Goal: Task Accomplishment & Management: Complete application form

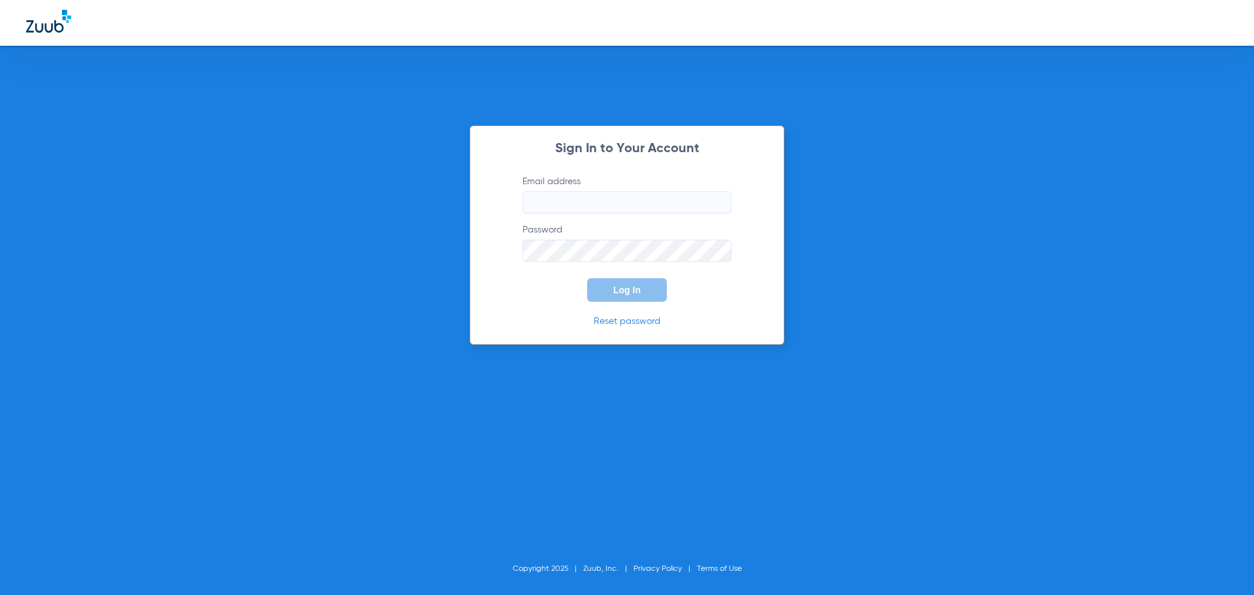
type input "[EMAIL_ADDRESS][DOMAIN_NAME]"
click at [617, 293] on span "Log In" at bounding box center [626, 290] width 27 height 10
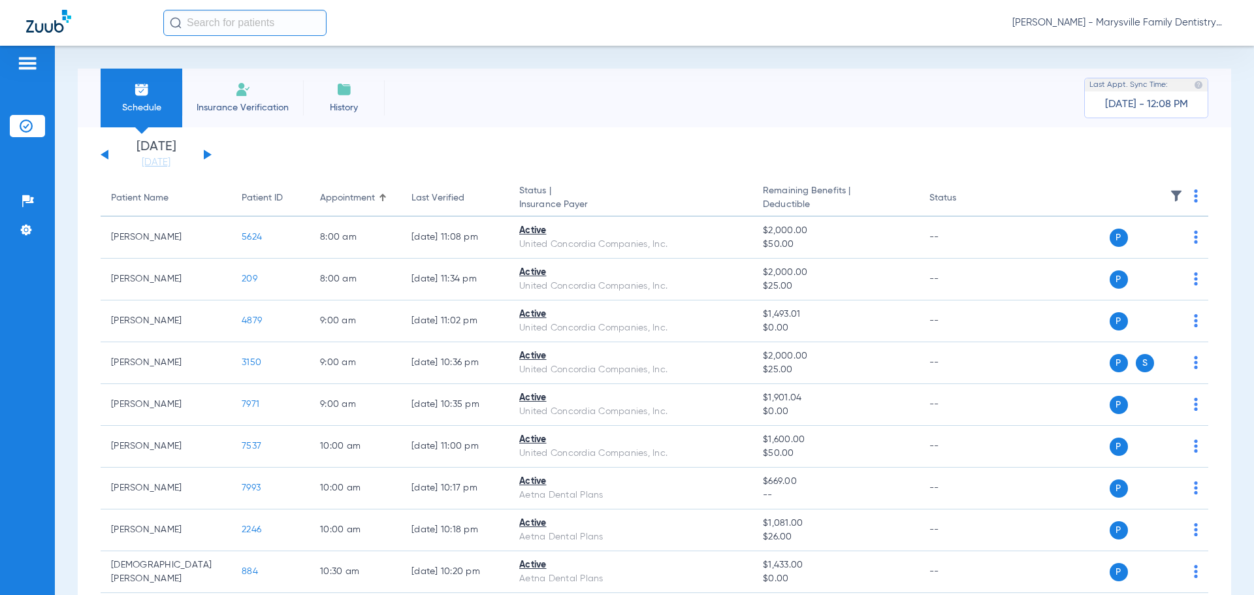
click at [265, 103] on span "Insurance Verification" at bounding box center [242, 107] width 101 height 13
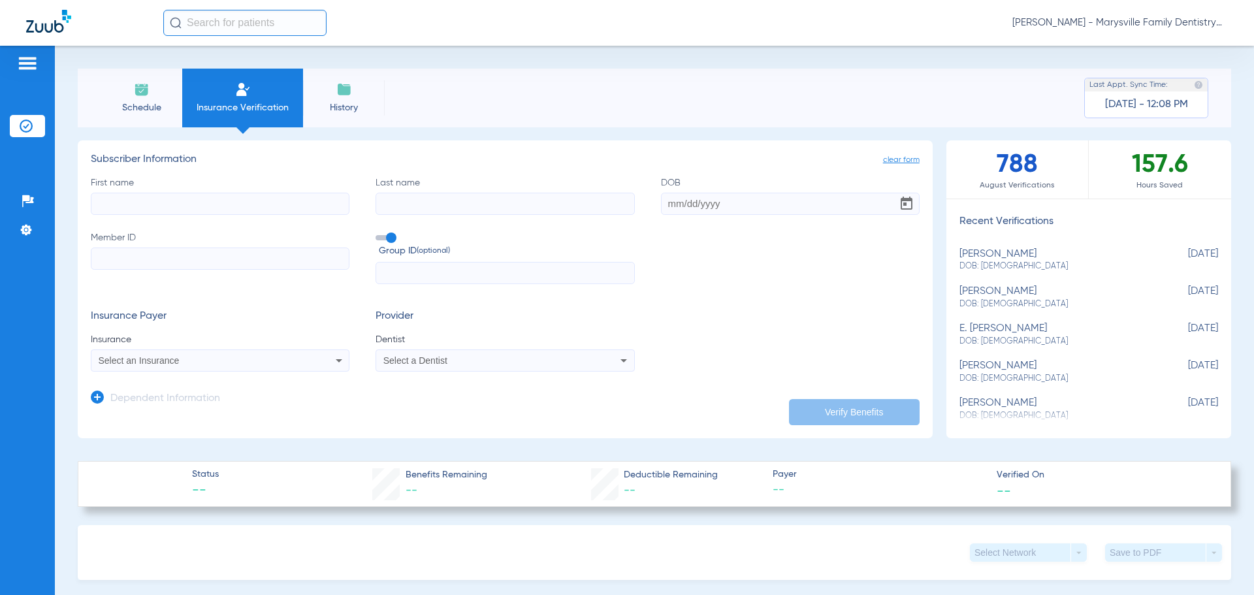
click at [127, 201] on input "First name" at bounding box center [220, 204] width 259 height 22
type input "[PERSON_NAME]"
type input "nero"
click at [690, 197] on input "DOB Required" at bounding box center [790, 204] width 259 height 22
type input "[DATE]"
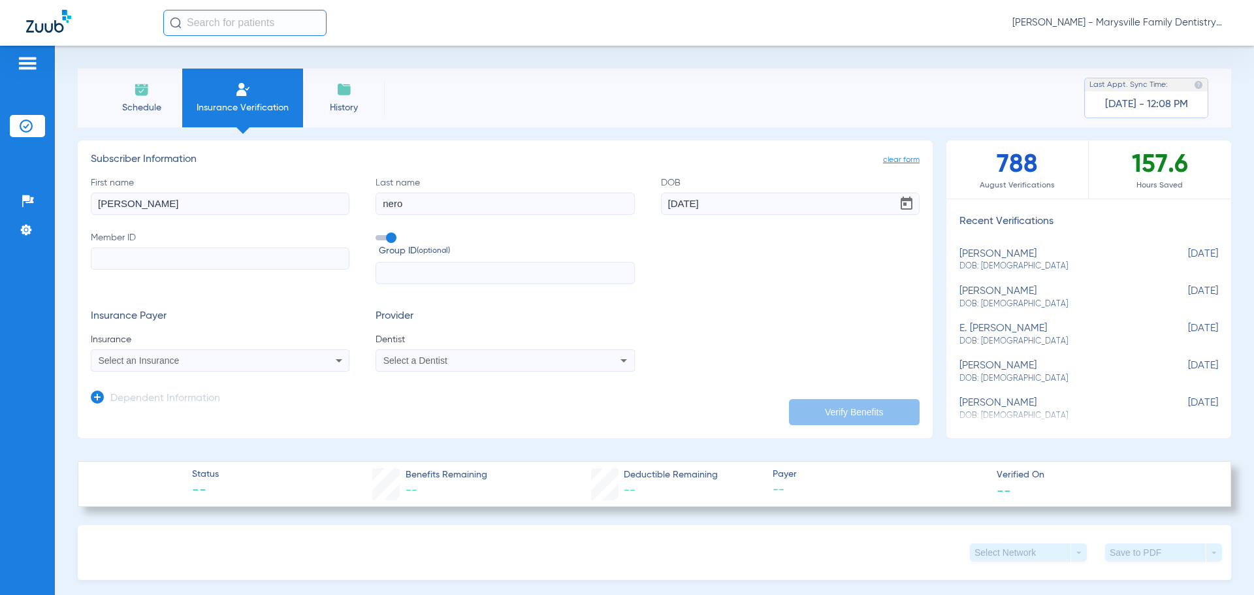
click at [155, 267] on input "Member ID" at bounding box center [220, 259] width 259 height 22
type input "UDL635238"
click at [136, 361] on span "Select an Insurance" at bounding box center [139, 360] width 81 height 10
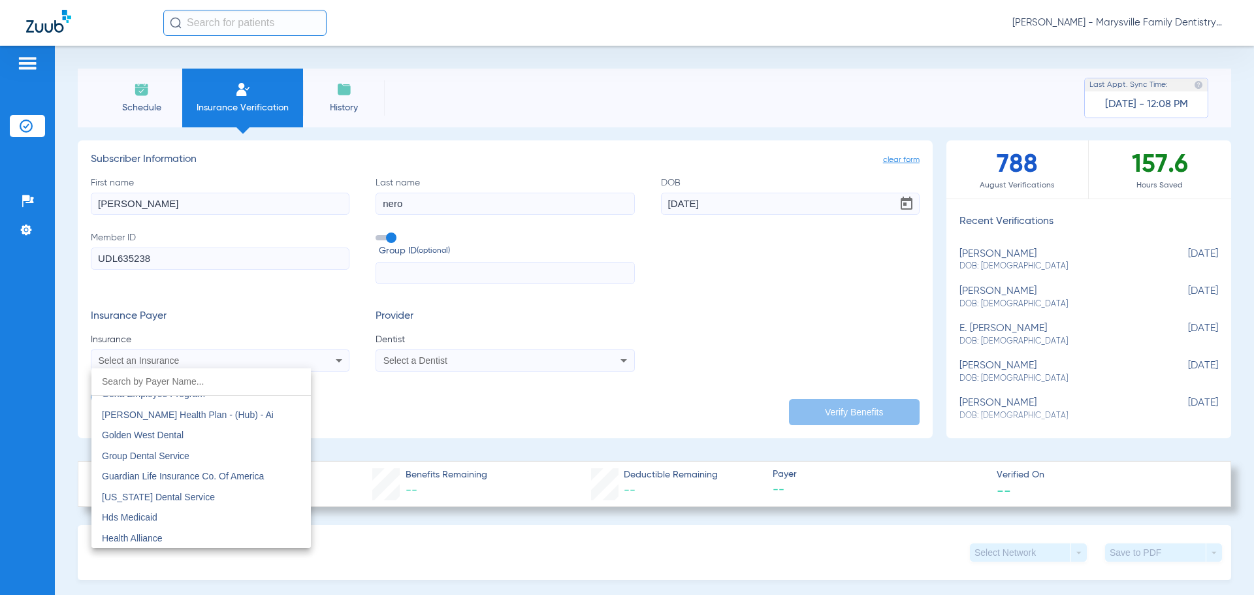
scroll to position [4311, 0]
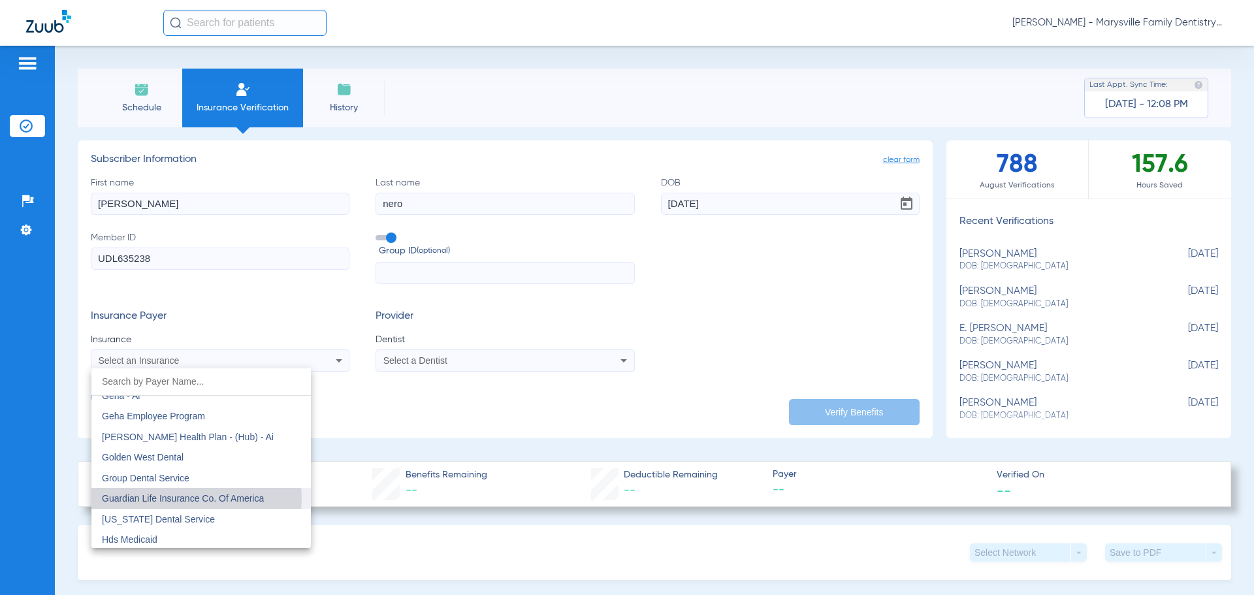
click at [180, 499] on span "Guardian Life Insurance Co. Of America" at bounding box center [183, 498] width 162 height 10
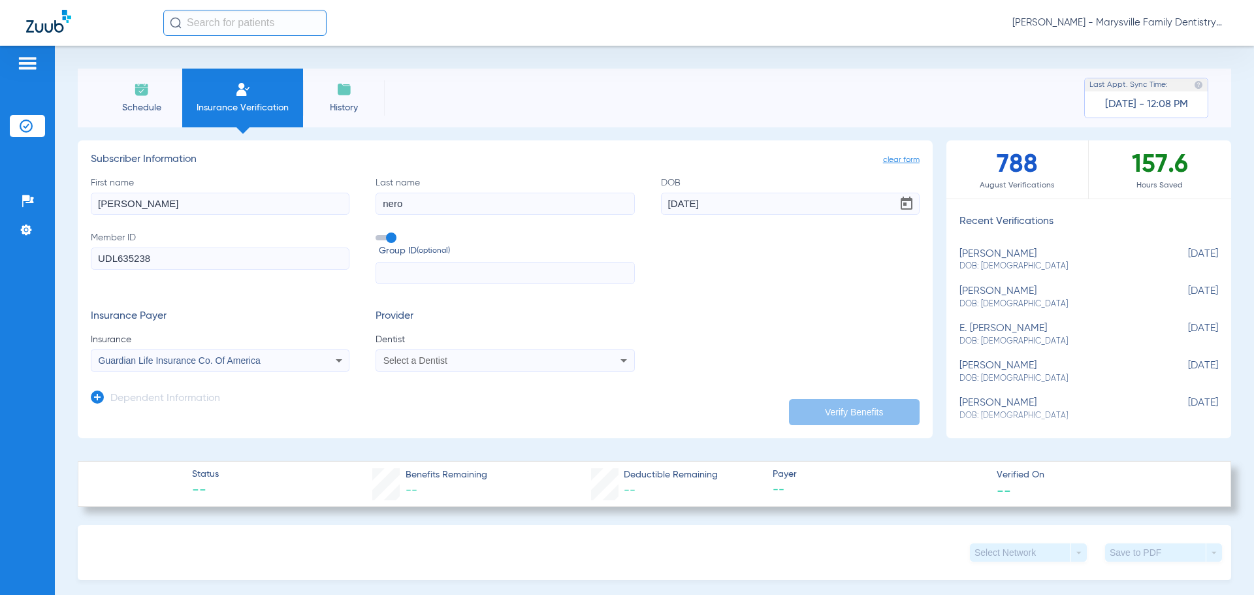
click at [468, 363] on div "Select a Dentist" at bounding box center [480, 360] width 195 height 9
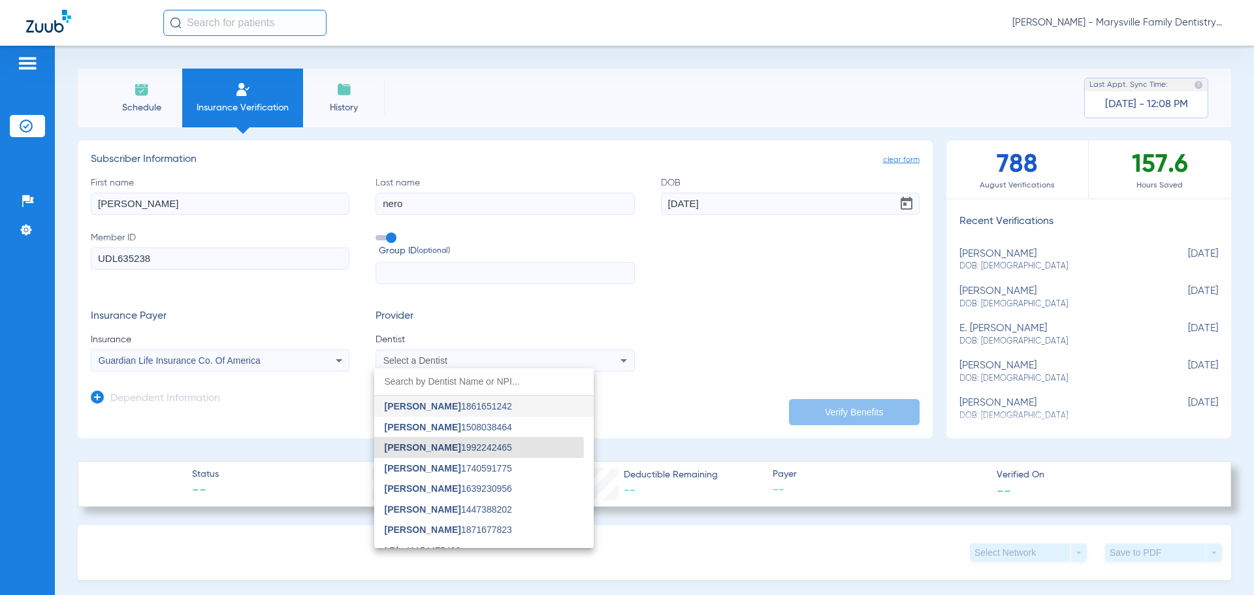
drag, startPoint x: 408, startPoint y: 448, endPoint x: 331, endPoint y: 439, distance: 77.6
click at [407, 448] on span "[PERSON_NAME]" at bounding box center [423, 447] width 76 height 10
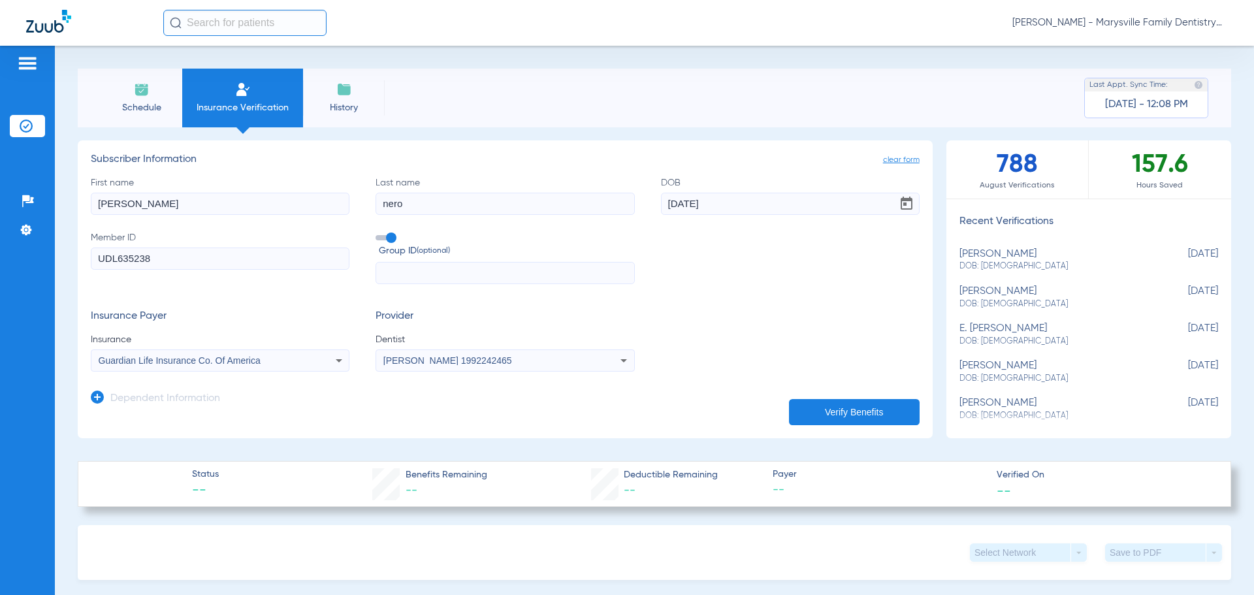
click at [97, 396] on icon at bounding box center [97, 397] width 13 height 13
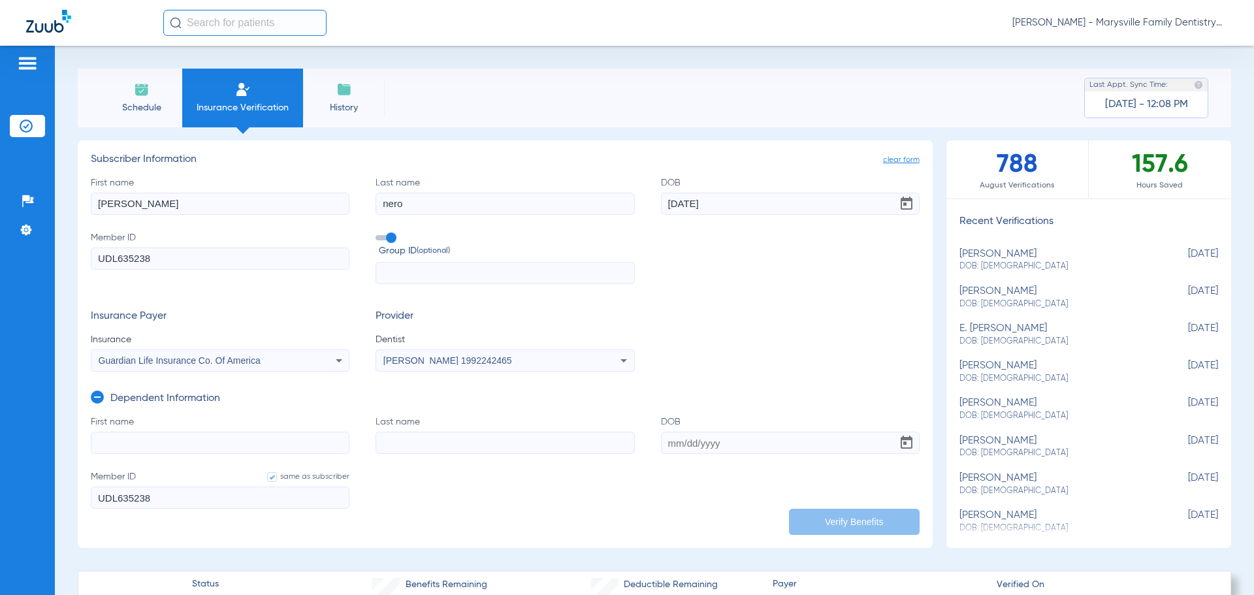
click at [126, 442] on input "First name" at bounding box center [220, 443] width 259 height 22
type input "[PERSON_NAME]"
drag, startPoint x: 389, startPoint y: 446, endPoint x: 532, endPoint y: 451, distance: 143.1
click at [395, 446] on input "Last name" at bounding box center [505, 443] width 259 height 22
type input "[PERSON_NAME]"
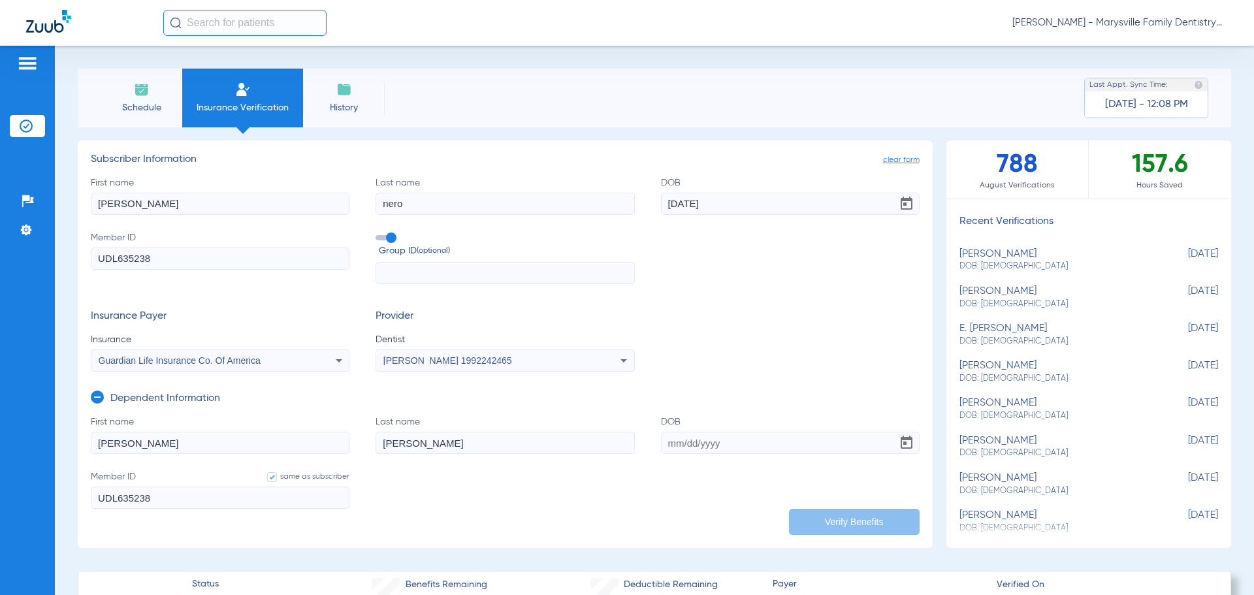
click at [693, 436] on input "DOB" at bounding box center [790, 443] width 259 height 22
click at [677, 445] on input "DOB Required" at bounding box center [790, 443] width 259 height 22
type input "[DATE]"
click at [805, 523] on button "Verify Benefits" at bounding box center [854, 522] width 131 height 26
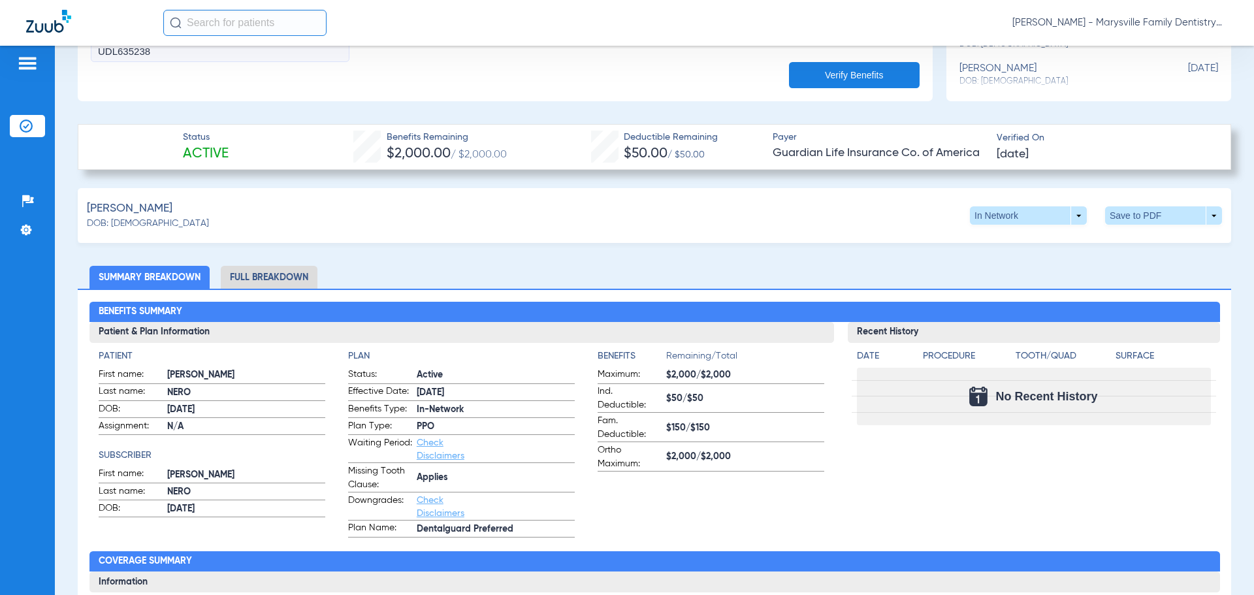
scroll to position [457, 0]
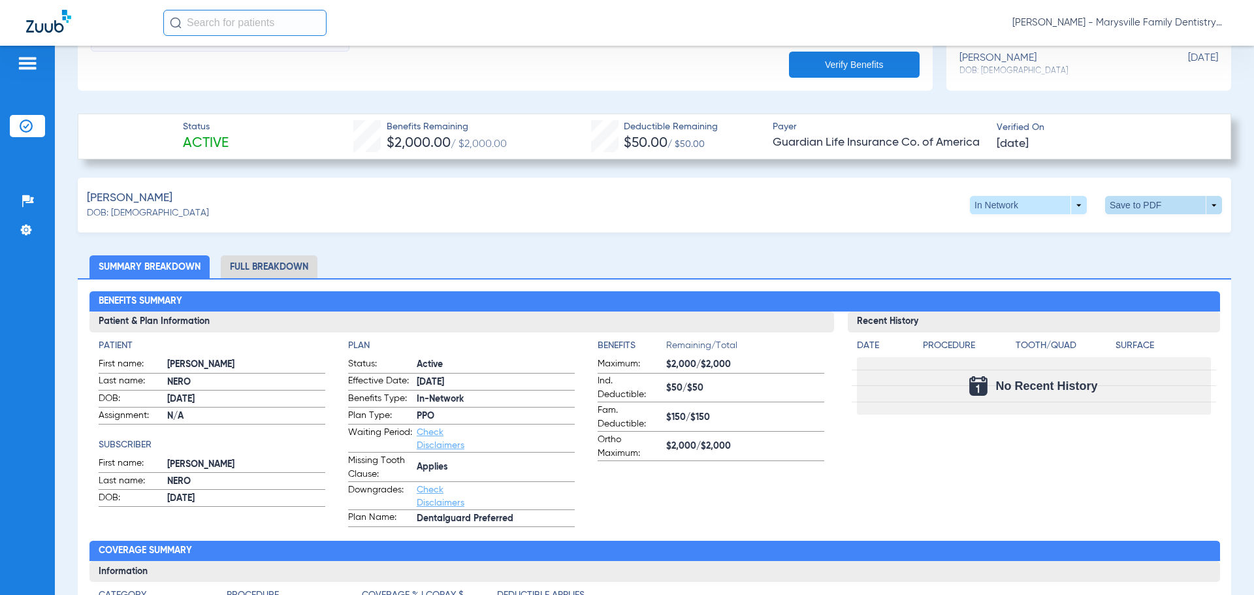
click at [1206, 206] on span at bounding box center [1163, 205] width 117 height 18
click at [1056, 231] on span "Save to PDF" at bounding box center [1056, 229] width 52 height 9
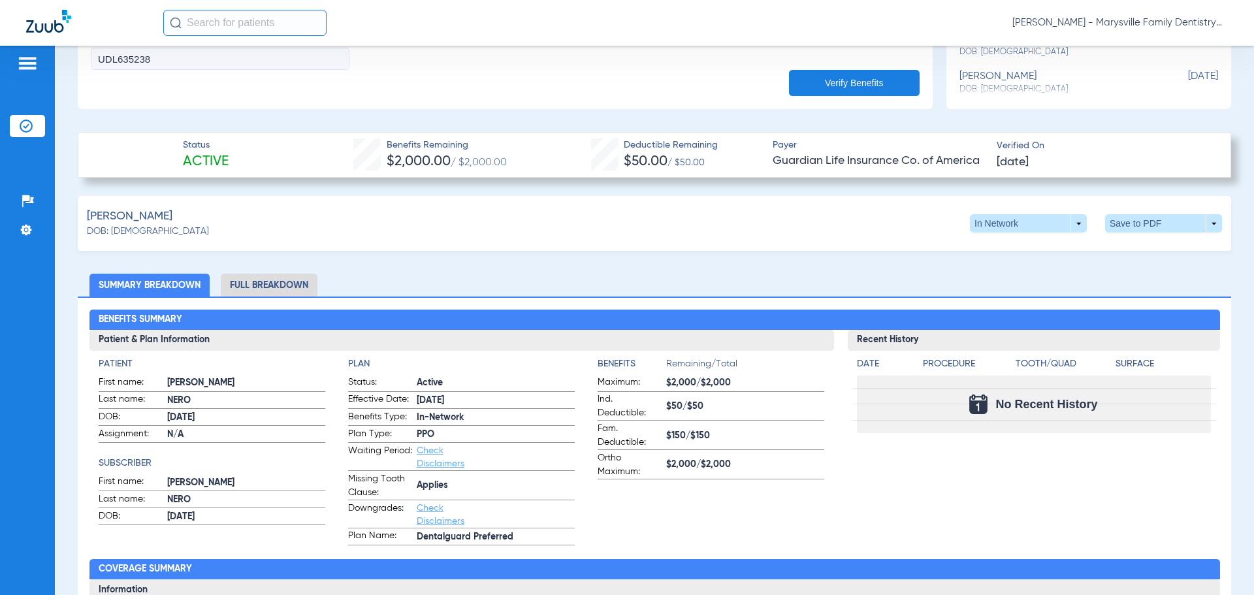
scroll to position [523, 0]
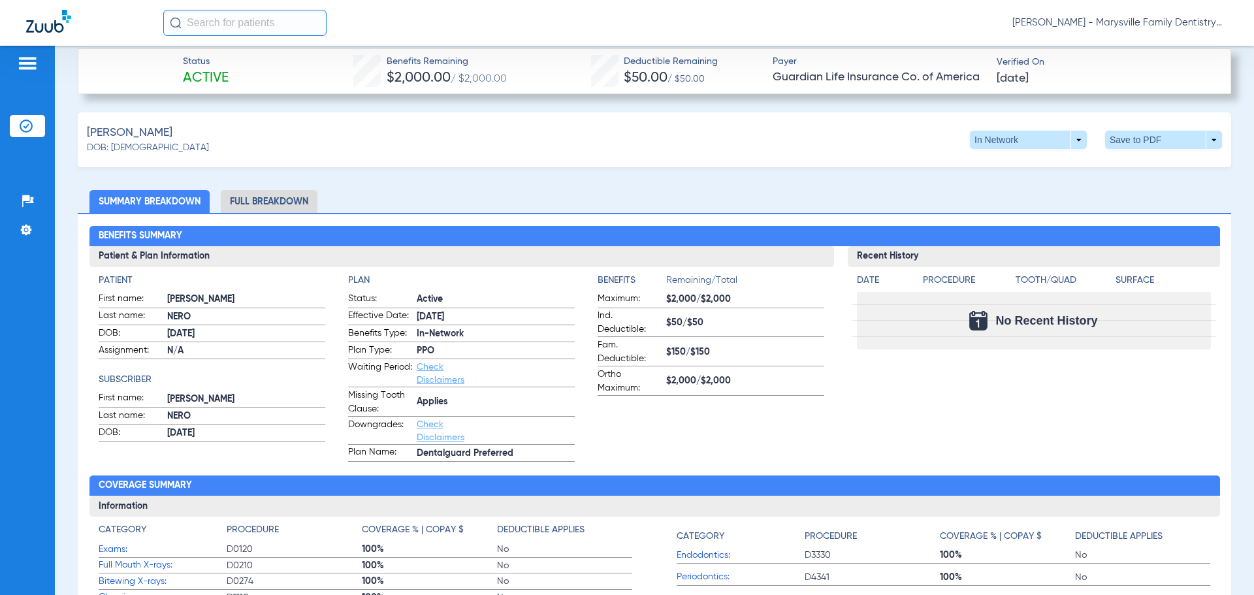
drag, startPoint x: 272, startPoint y: 201, endPoint x: 423, endPoint y: 201, distance: 151.5
click at [272, 201] on li "Full Breakdown" at bounding box center [269, 201] width 97 height 23
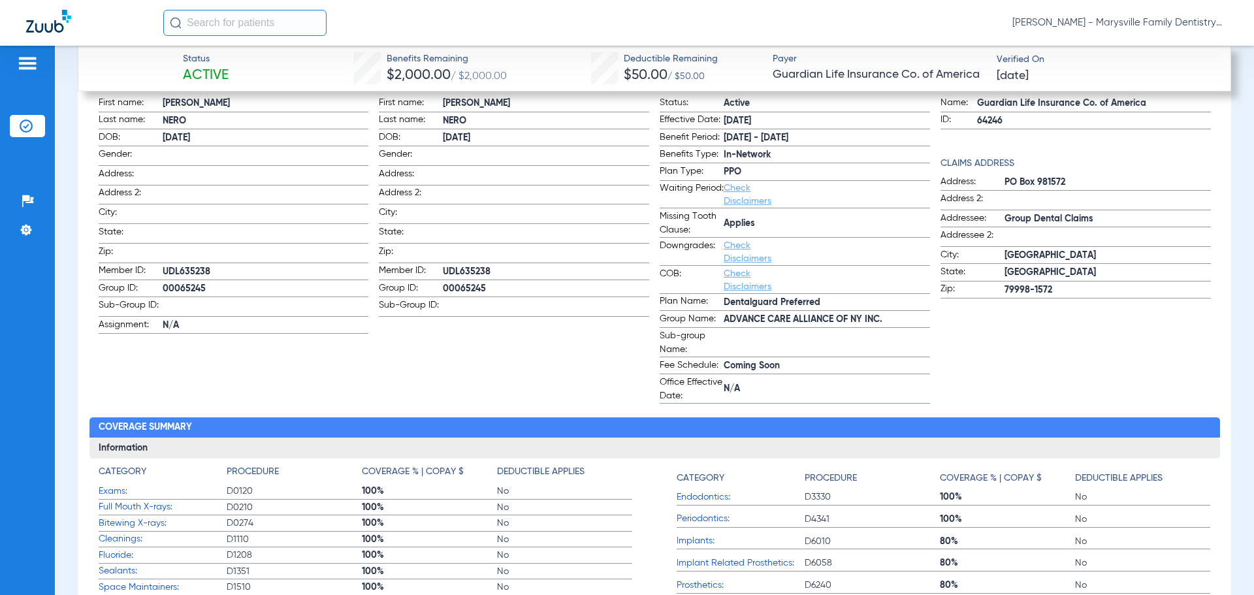
scroll to position [653, 0]
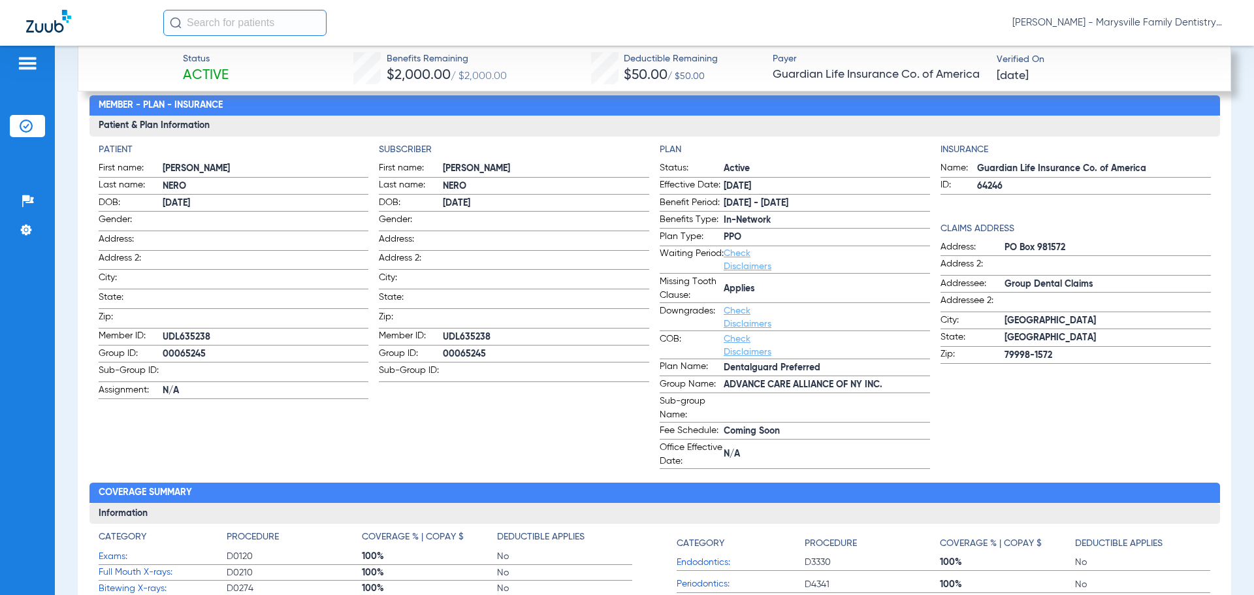
click at [467, 340] on form "First name: [PERSON_NAME] Last name: [PERSON_NAME]: [DEMOGRAPHIC_DATA] Gender: …" at bounding box center [514, 271] width 270 height 221
drag, startPoint x: 466, startPoint y: 343, endPoint x: 427, endPoint y: 398, distance: 67.6
click at [427, 398] on app-subscriber-information "Subscriber First name: [PERSON_NAME] Last name: [PERSON_NAME]: [DEMOGRAPHIC_DAT…" at bounding box center [514, 306] width 270 height 326
drag, startPoint x: 457, startPoint y: 347, endPoint x: 438, endPoint y: 346, distance: 19.0
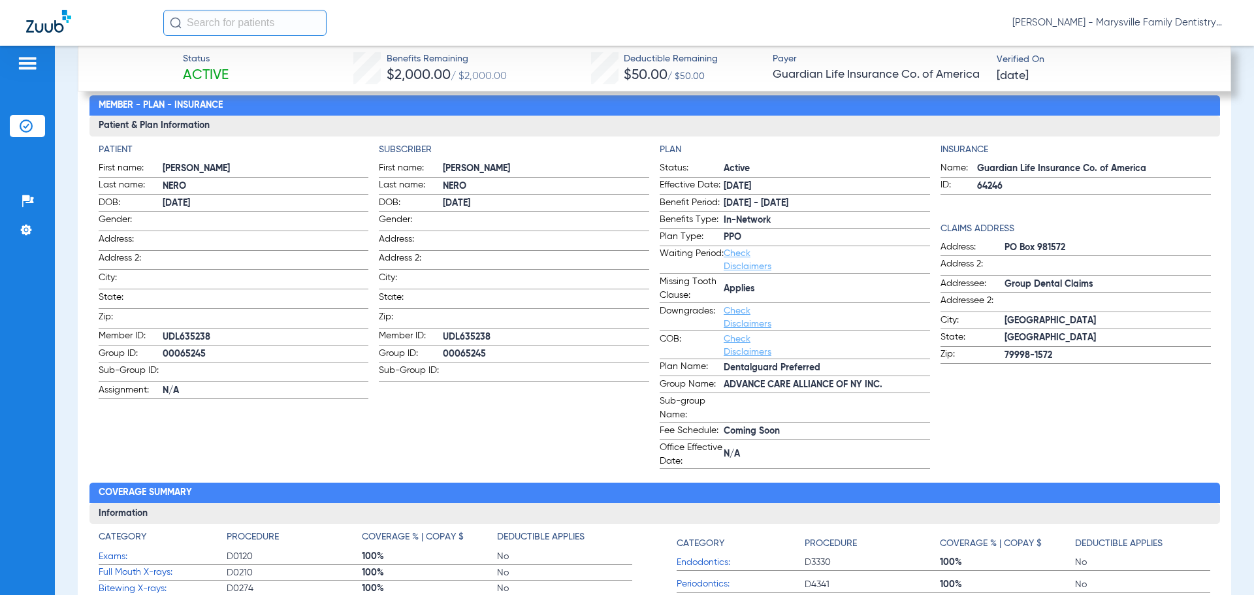
click at [438, 347] on span "Group ID:" at bounding box center [411, 355] width 64 height 16
click at [455, 350] on span "00065245" at bounding box center [546, 354] width 206 height 14
copy span "00065245"
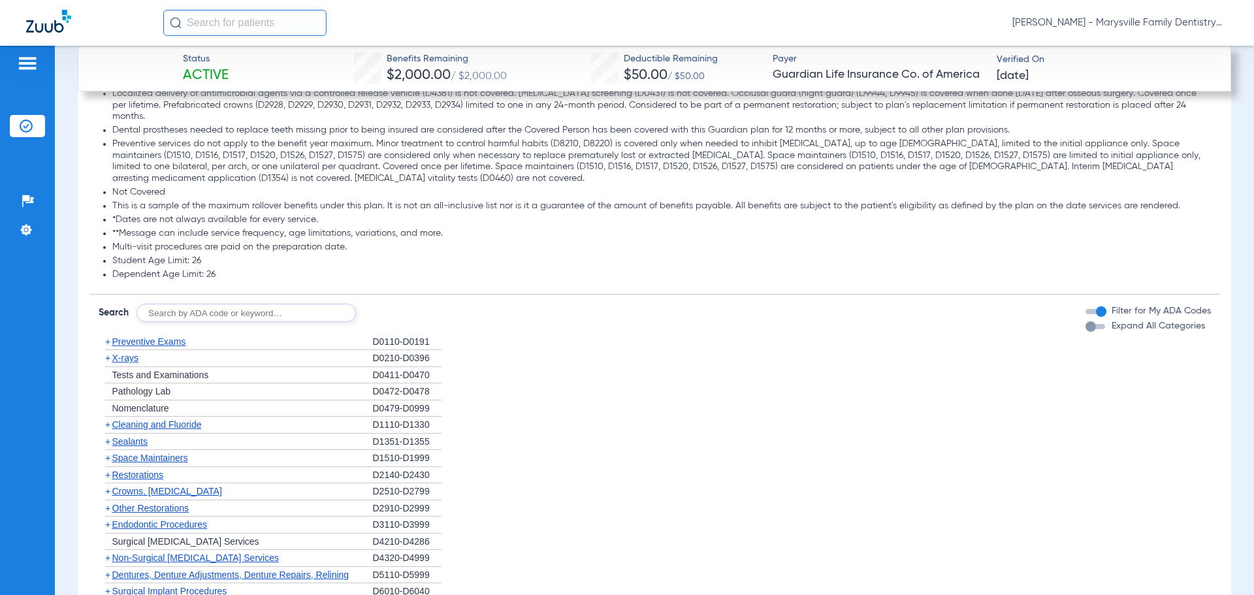
scroll to position [2029, 0]
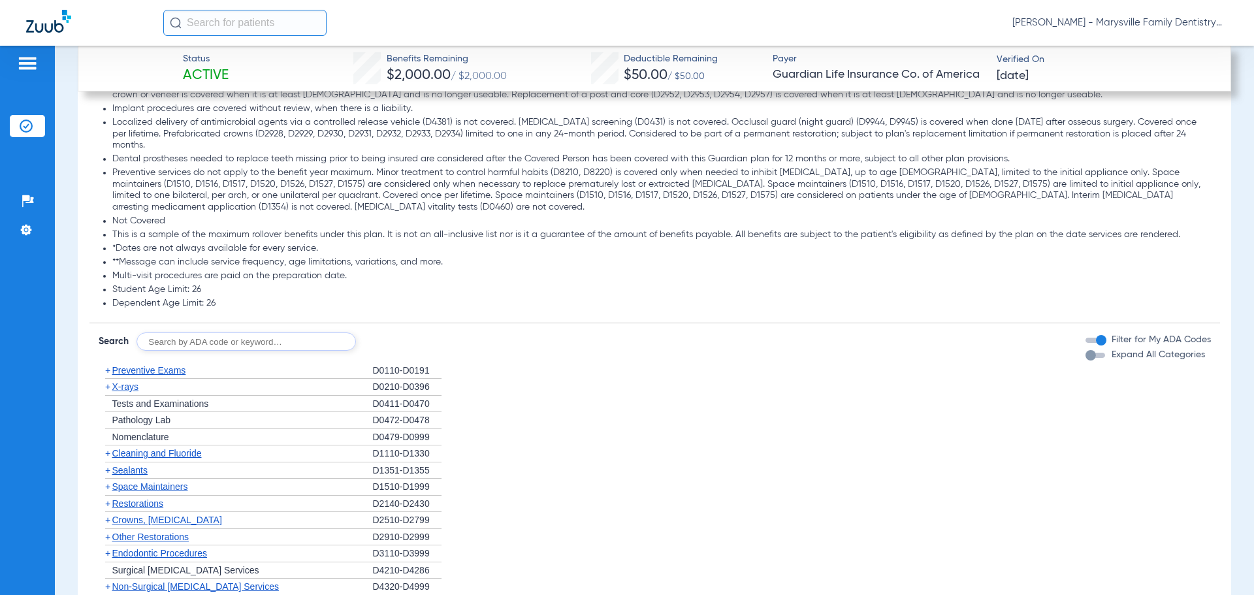
drag, startPoint x: 132, startPoint y: 358, endPoint x: 187, endPoint y: 363, distance: 55.7
click at [132, 365] on span "Preventive Exams" at bounding box center [149, 370] width 74 height 10
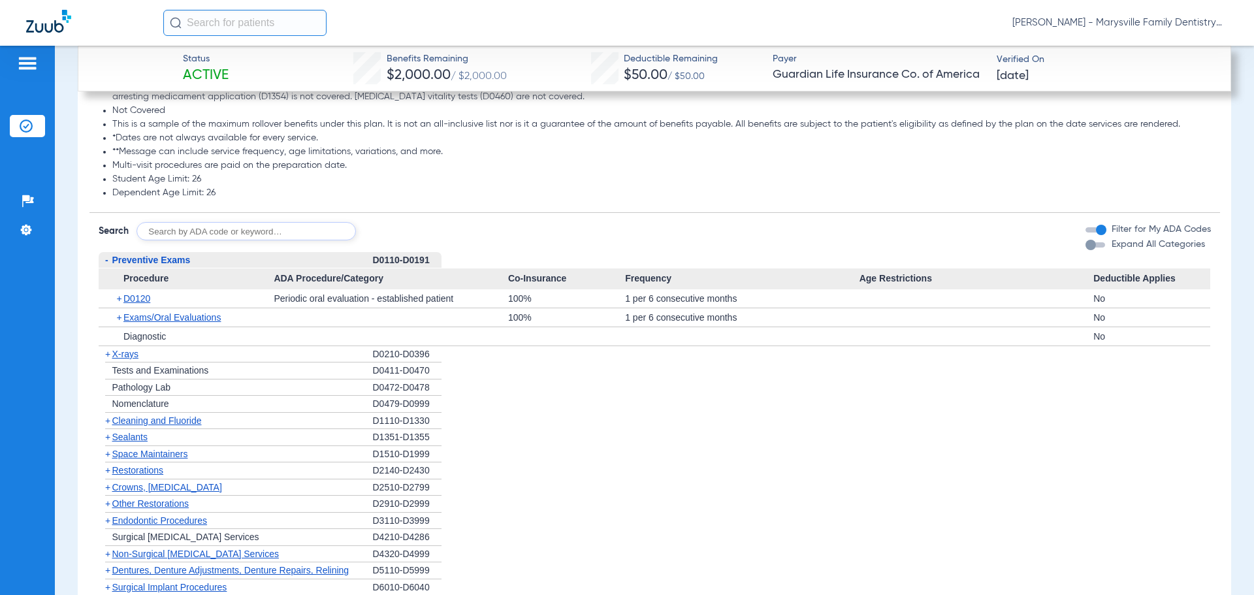
scroll to position [2159, 0]
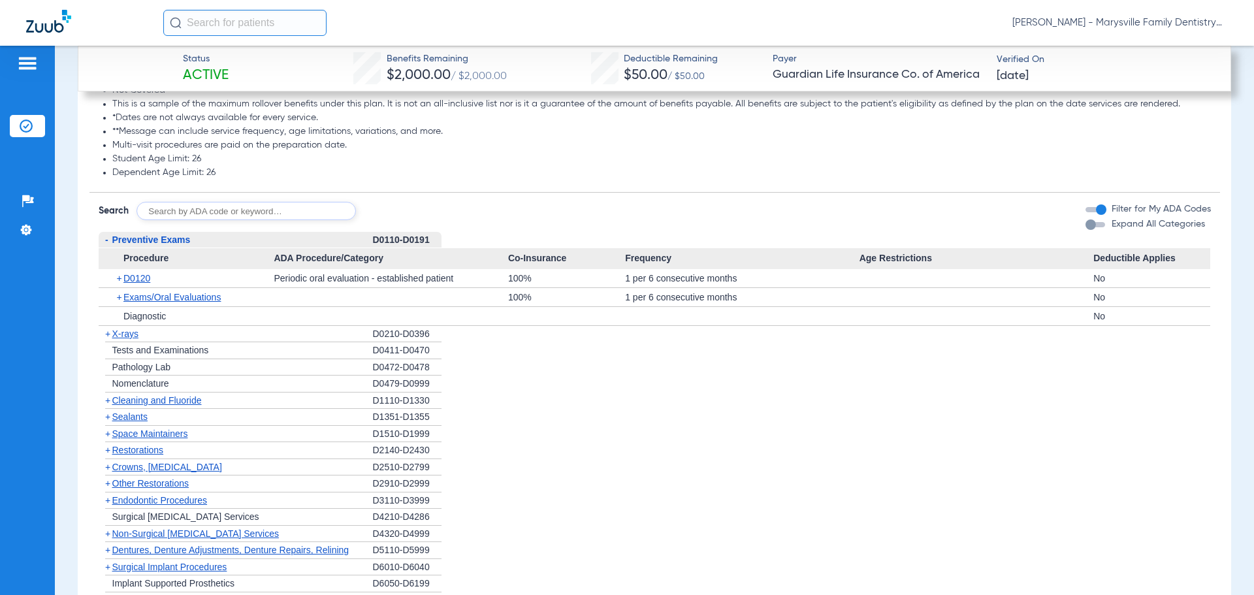
click at [105, 326] on span "+" at bounding box center [106, 334] width 14 height 16
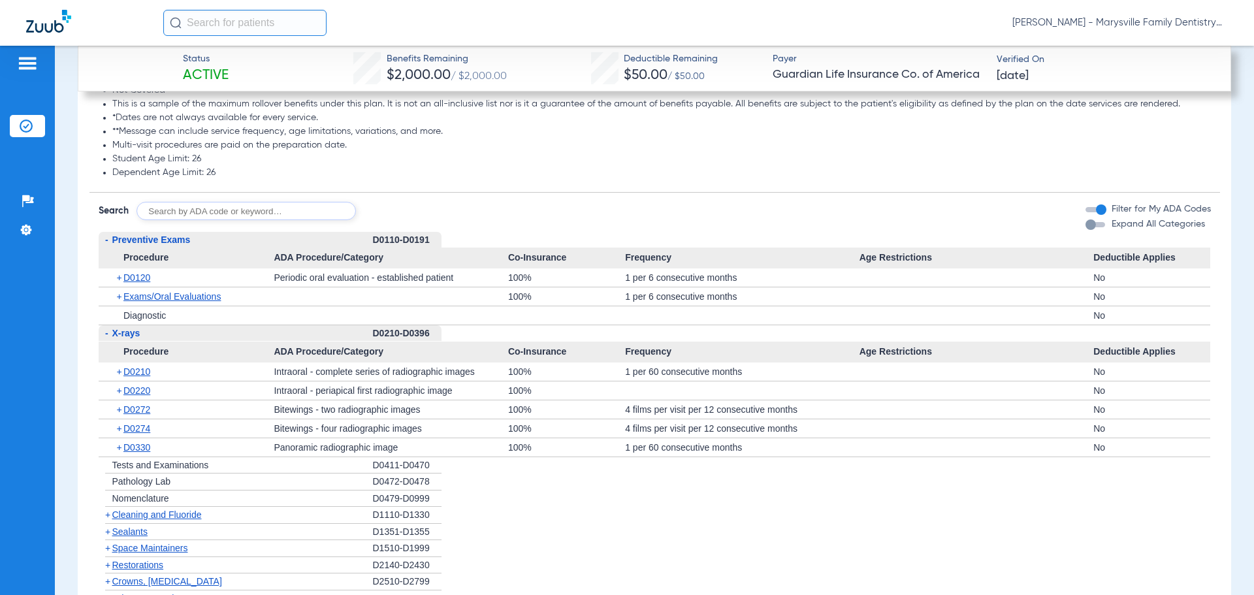
click at [105, 234] on span "-" at bounding box center [106, 239] width 3 height 10
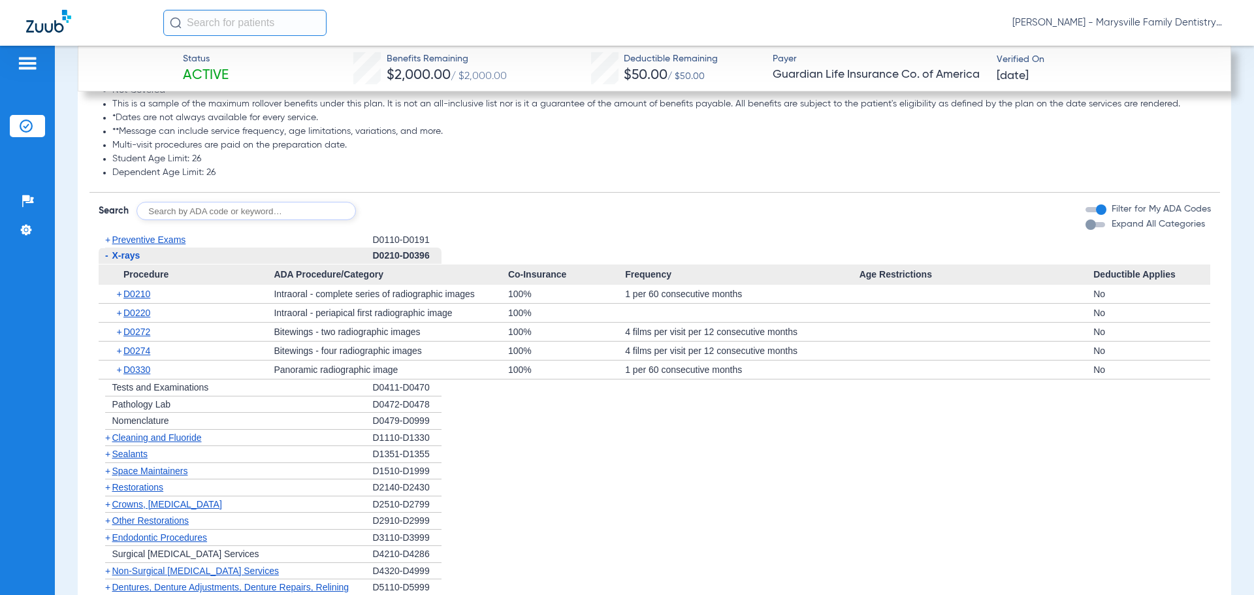
click at [109, 248] on span "-" at bounding box center [106, 256] width 14 height 16
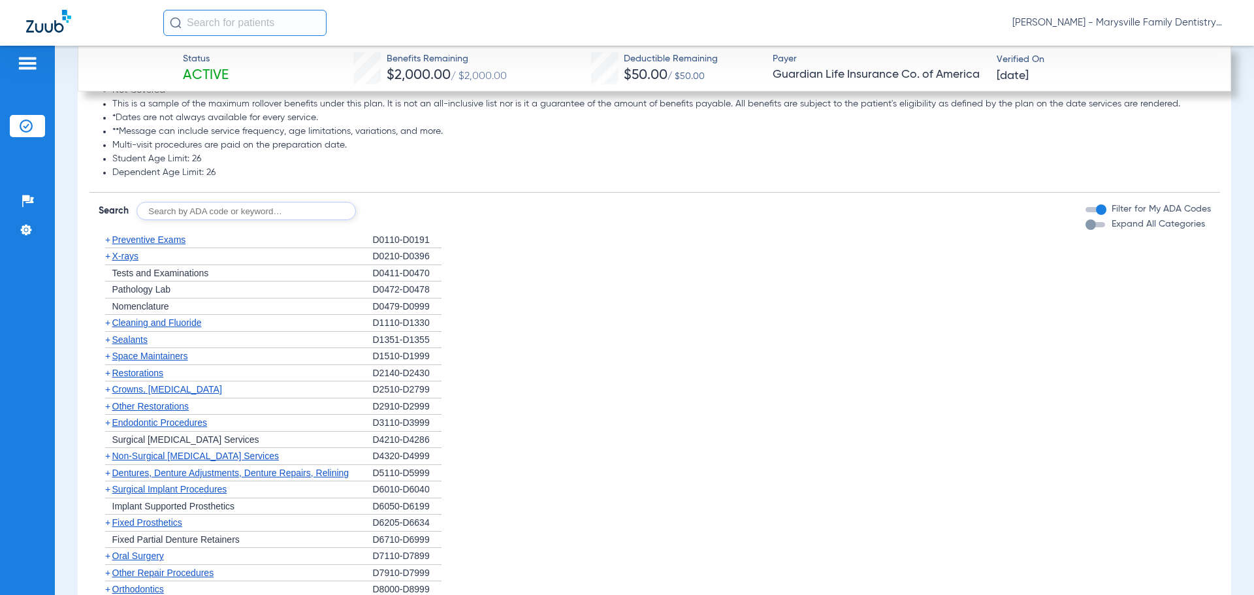
click at [105, 315] on span "+" at bounding box center [106, 323] width 14 height 16
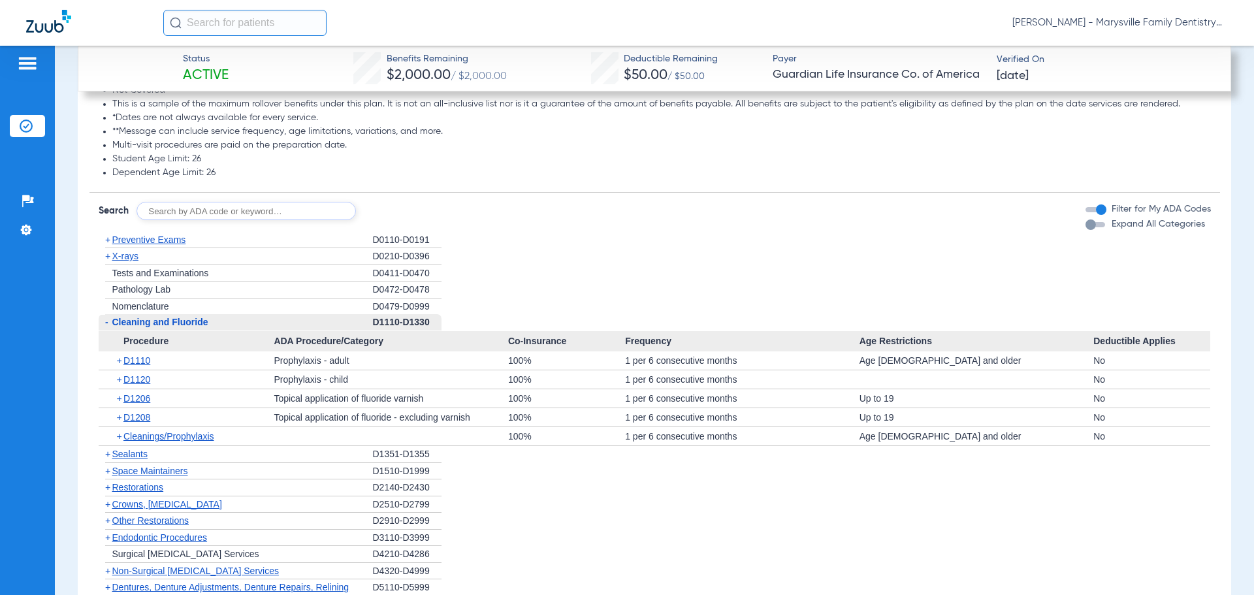
drag, startPoint x: 102, startPoint y: 309, endPoint x: 104, endPoint y: 294, distance: 15.2
click at [102, 314] on span "-" at bounding box center [106, 322] width 14 height 16
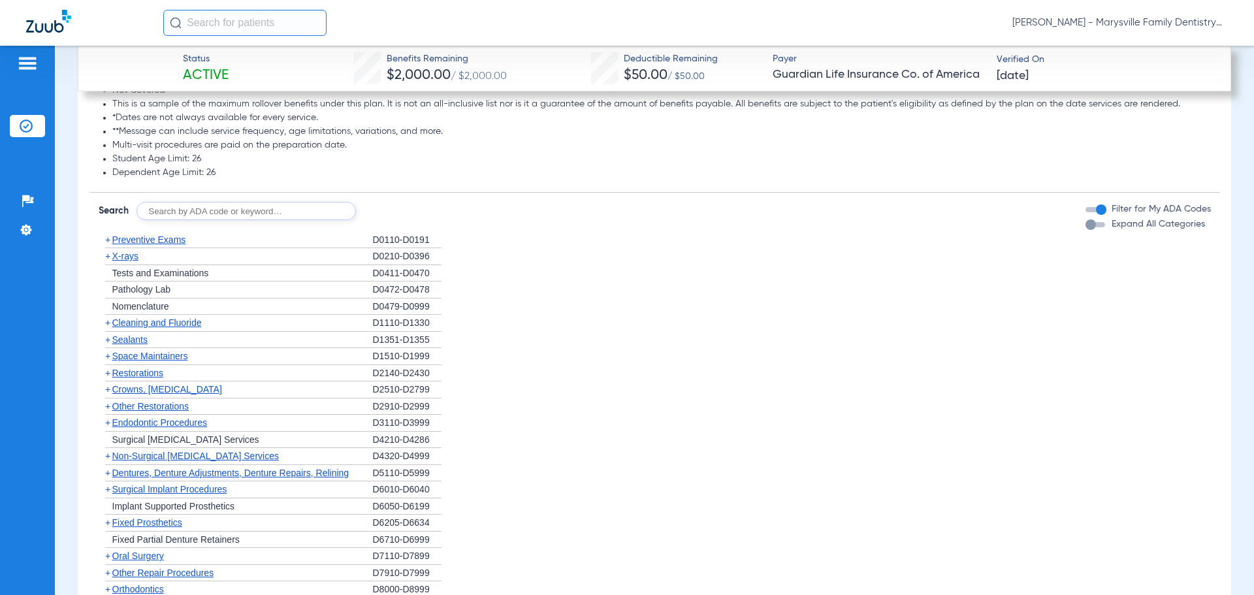
click at [106, 317] on span "+" at bounding box center [107, 322] width 5 height 10
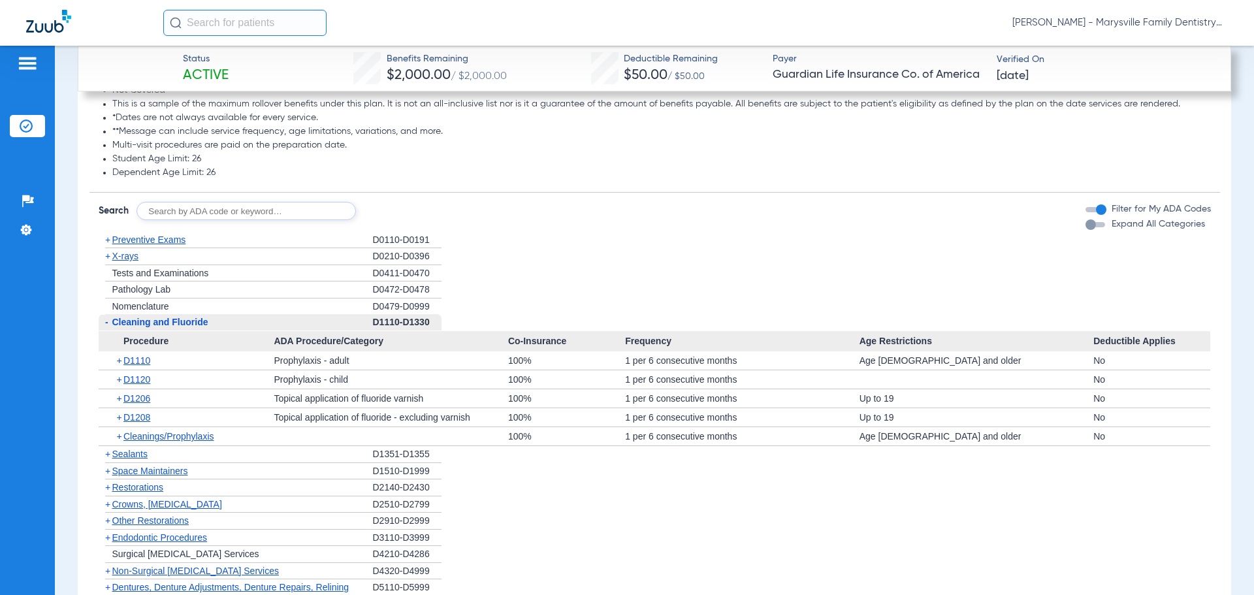
click at [108, 317] on span "-" at bounding box center [106, 322] width 3 height 10
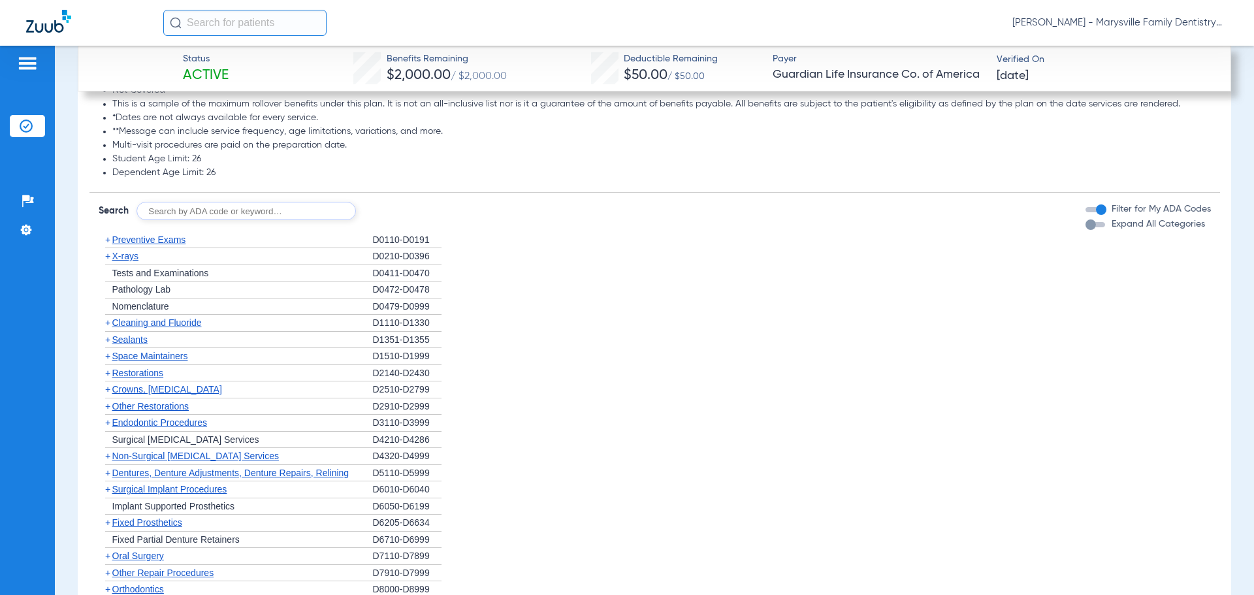
click at [109, 334] on span "+" at bounding box center [107, 339] width 5 height 10
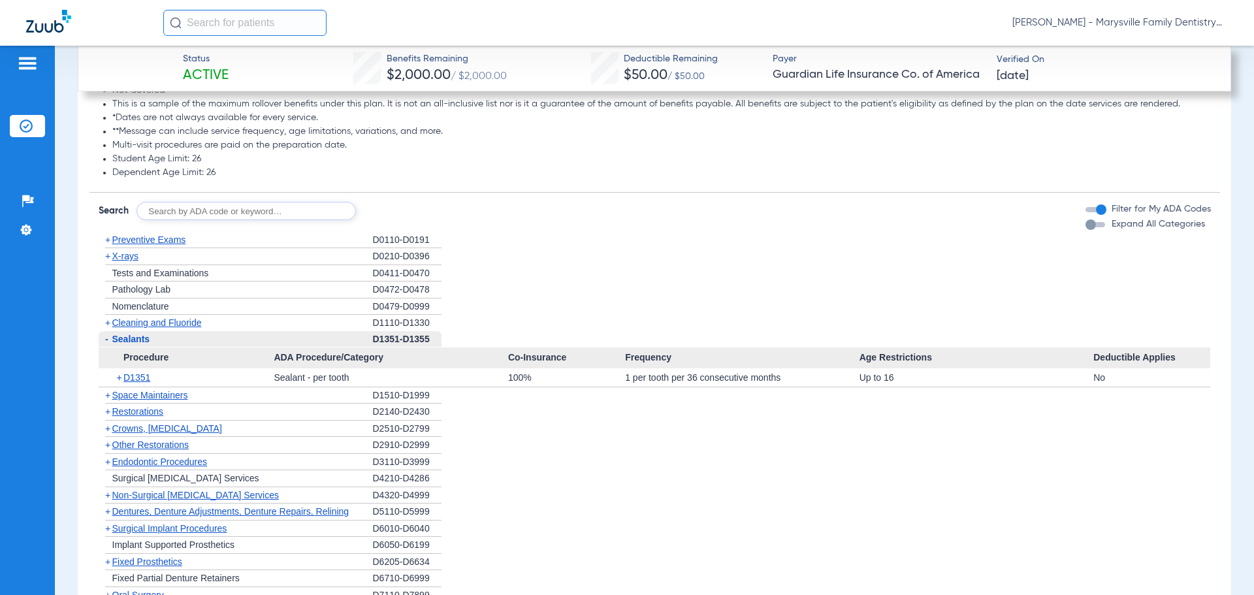
click at [184, 423] on span "Crowns, [MEDICAL_DATA]" at bounding box center [167, 428] width 110 height 10
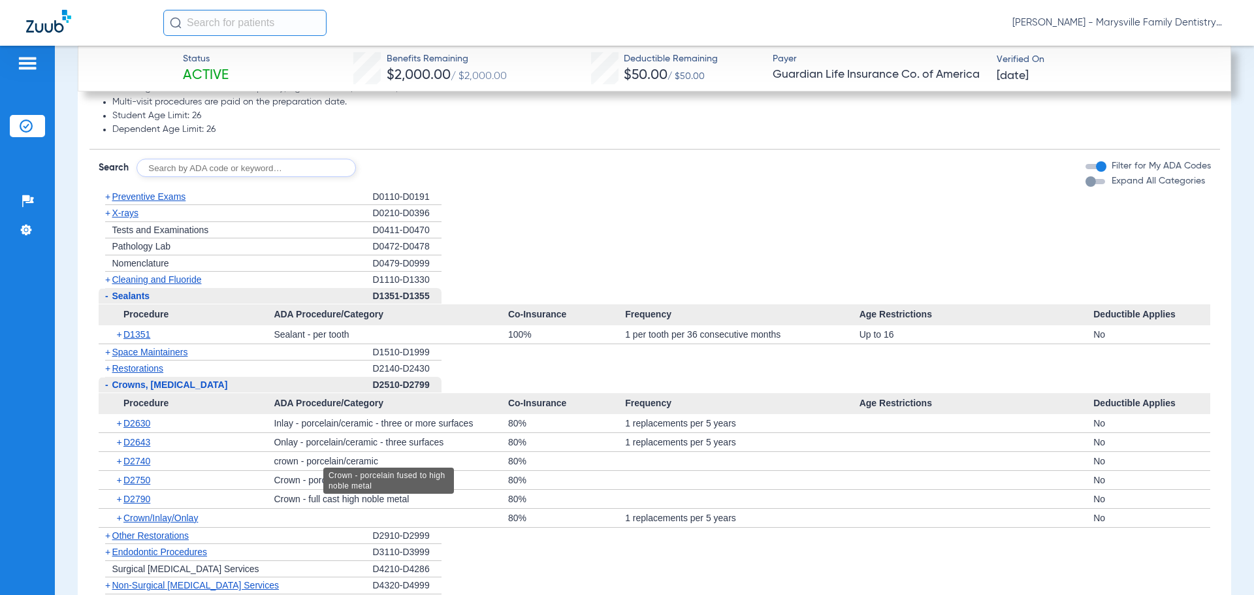
scroll to position [2225, 0]
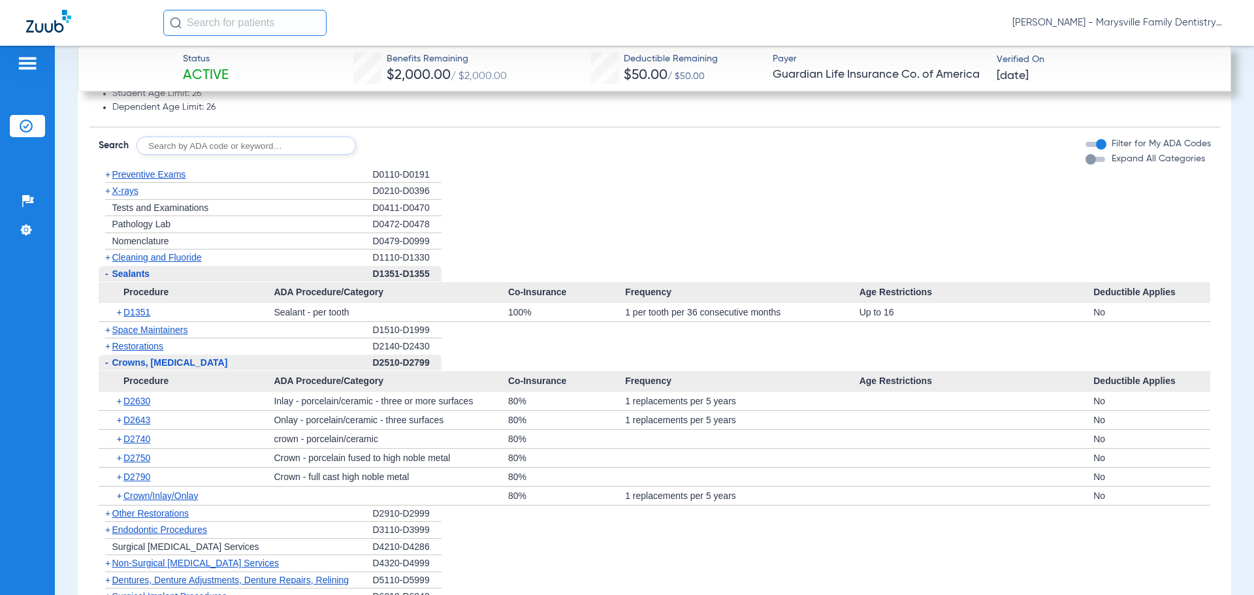
click at [102, 355] on span "-" at bounding box center [106, 363] width 14 height 16
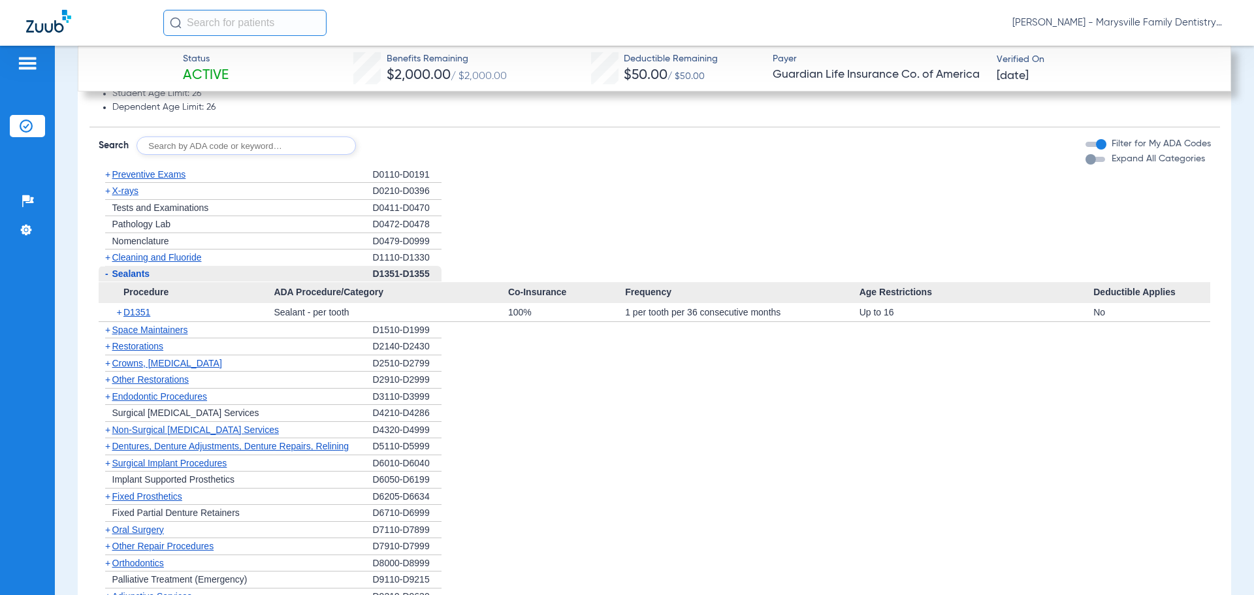
click at [101, 389] on span "+" at bounding box center [106, 397] width 14 height 16
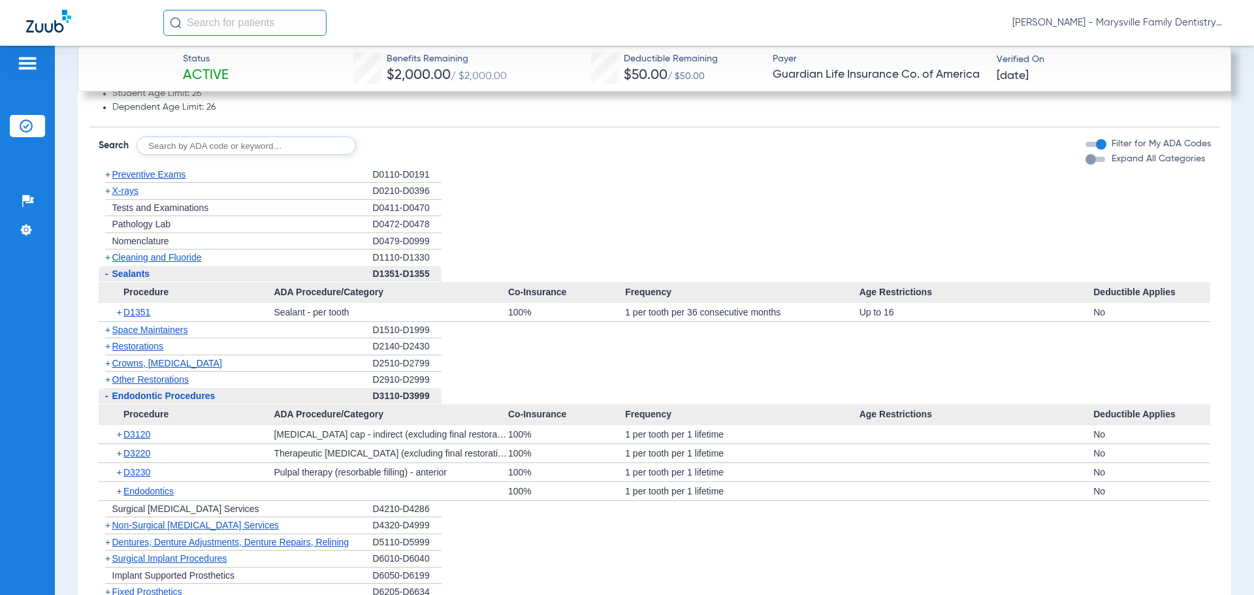
click at [117, 482] on span "+" at bounding box center [120, 491] width 7 height 18
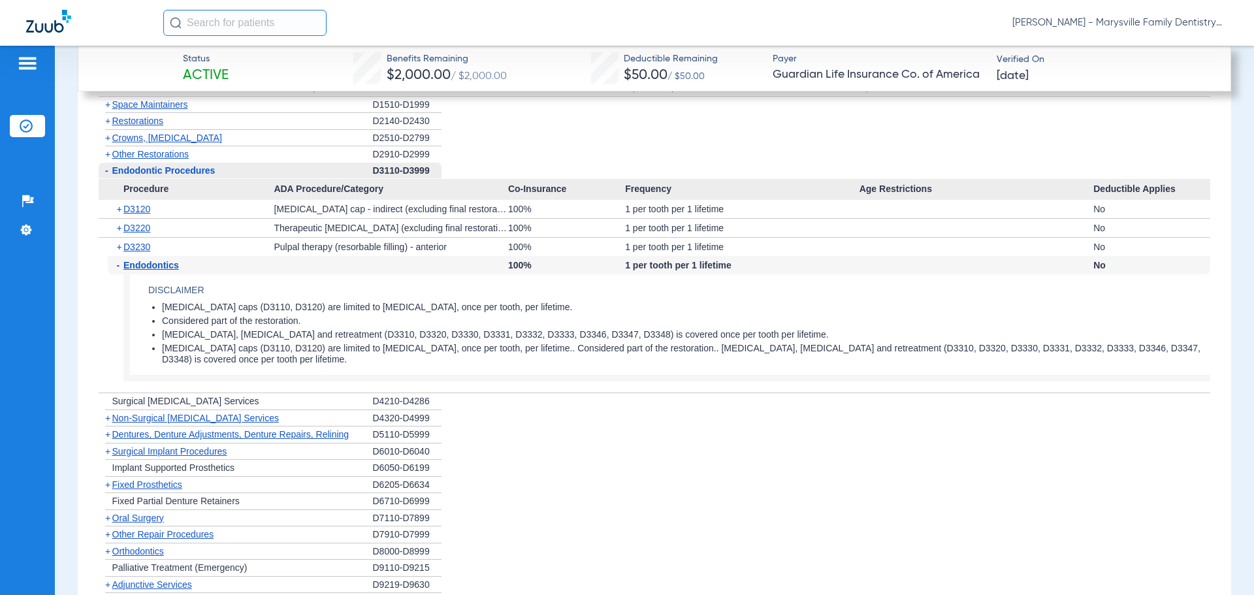
scroll to position [2421, 0]
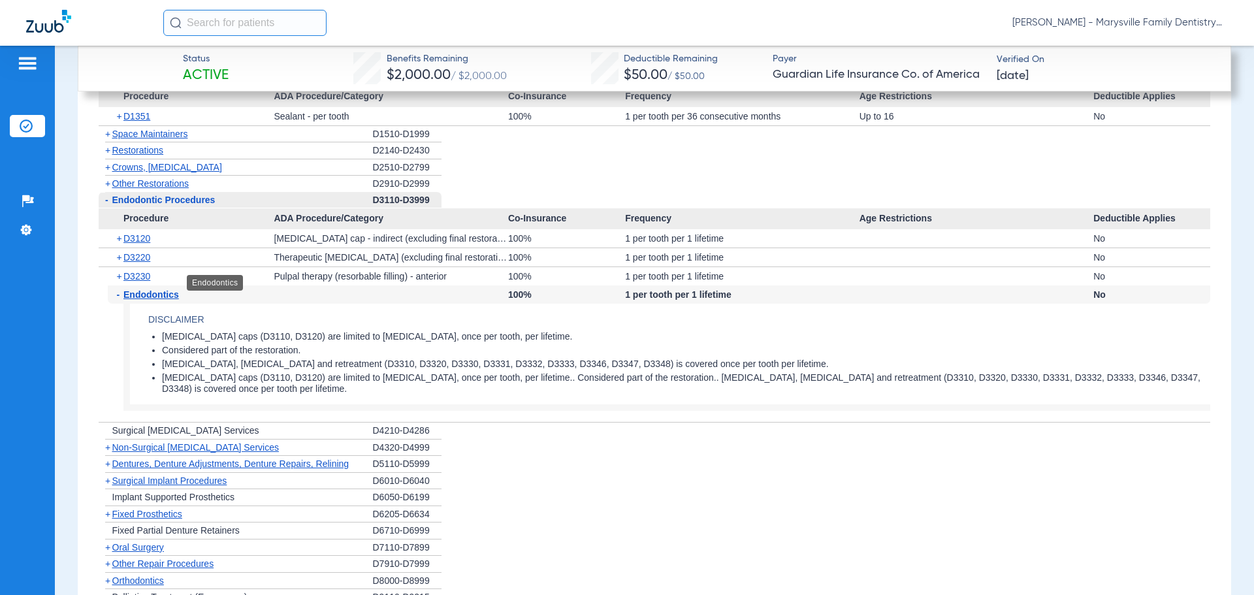
click at [125, 289] on span "Endodontics" at bounding box center [151, 294] width 56 height 10
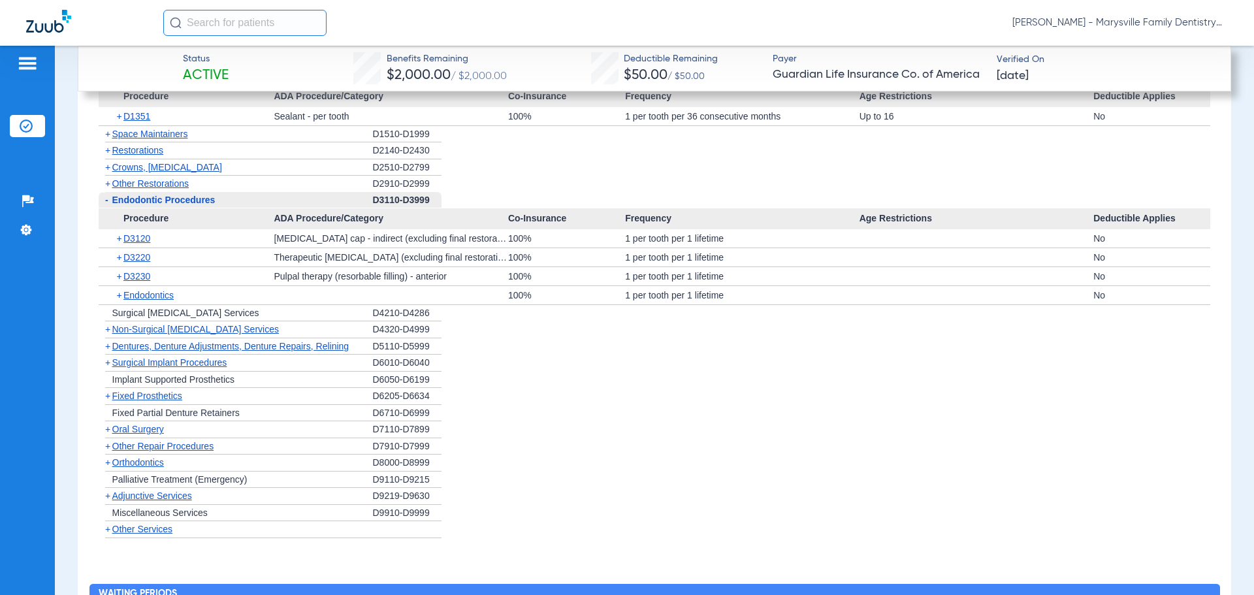
click at [119, 286] on span "+" at bounding box center [120, 295] width 7 height 18
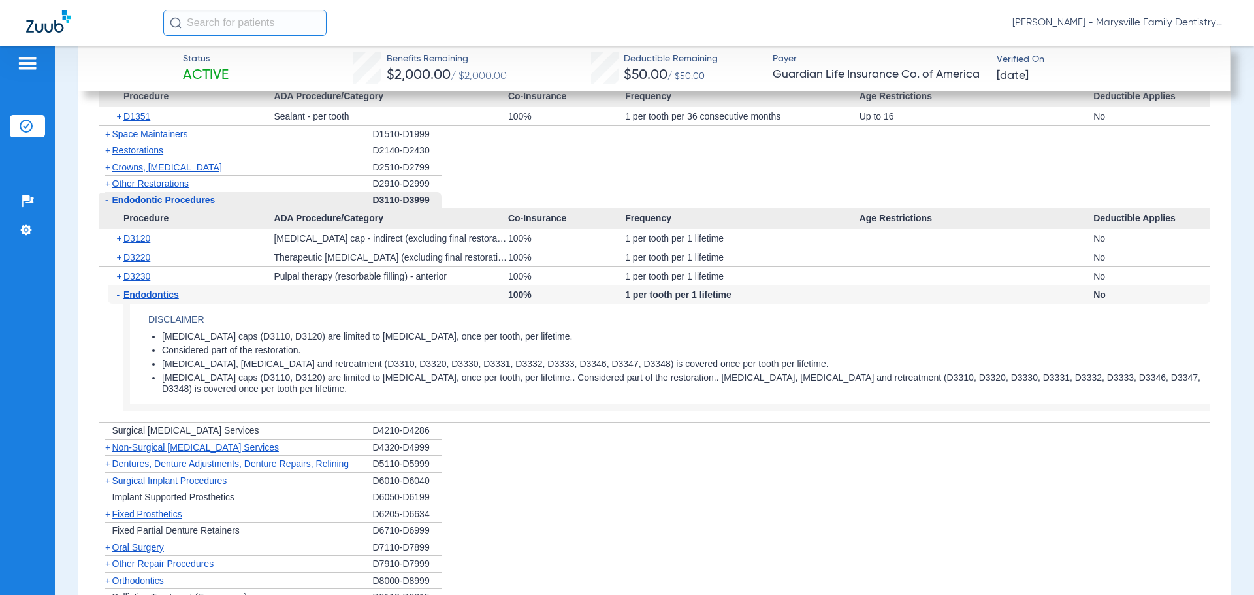
click at [115, 459] on span "Dentures, Denture Adjustments, Denture Repairs, Relining" at bounding box center [230, 464] width 237 height 10
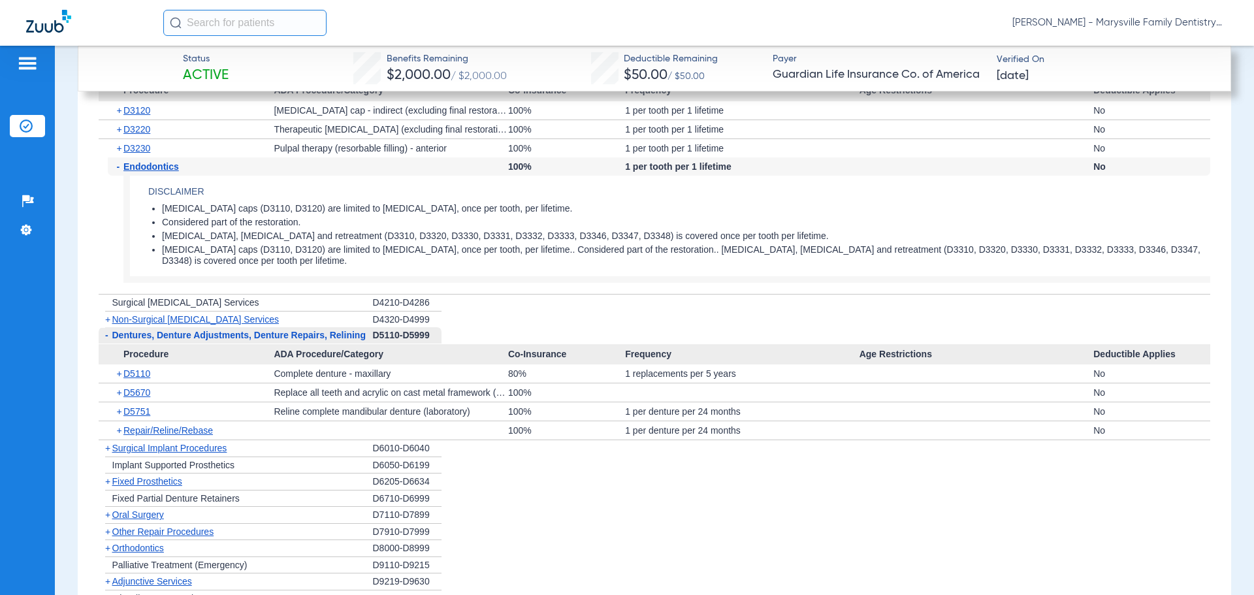
scroll to position [2551, 0]
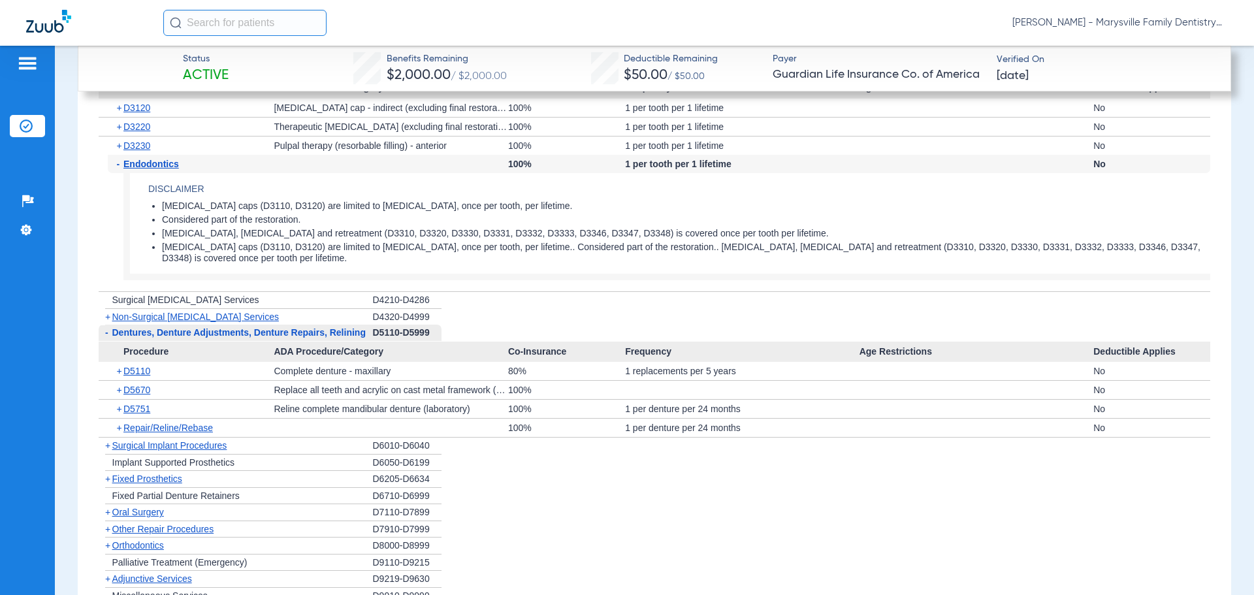
click at [109, 474] on span "+" at bounding box center [107, 479] width 5 height 10
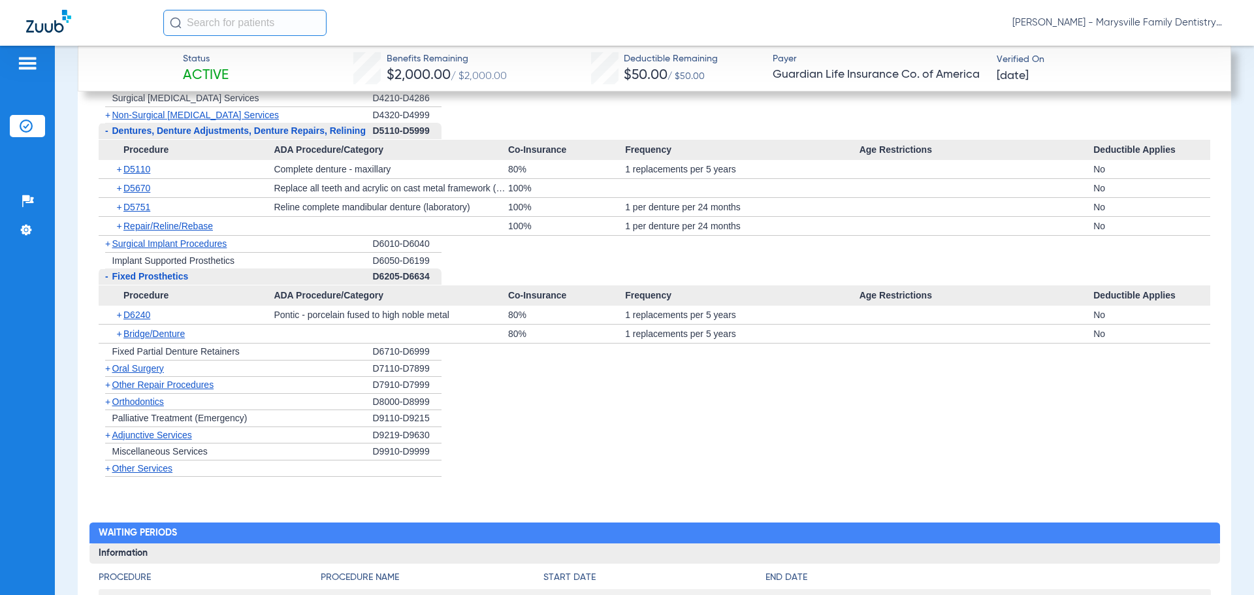
scroll to position [2617, 0]
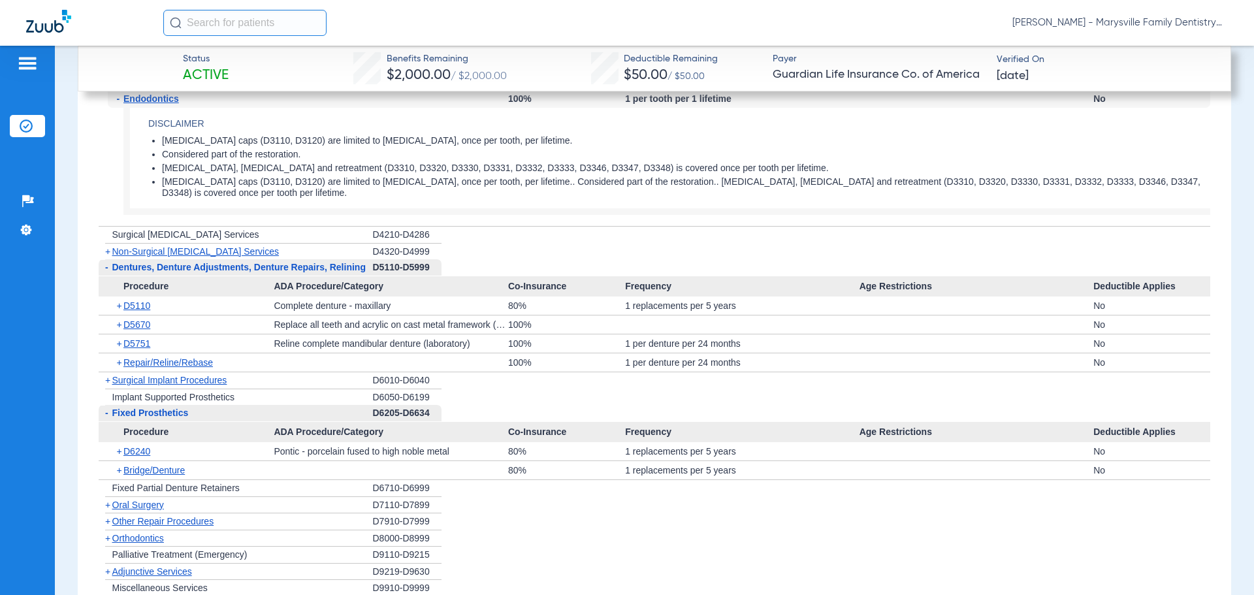
drag, startPoint x: 107, startPoint y: 254, endPoint x: 105, endPoint y: 262, distance: 8.3
click at [107, 262] on span "-" at bounding box center [106, 267] width 3 height 10
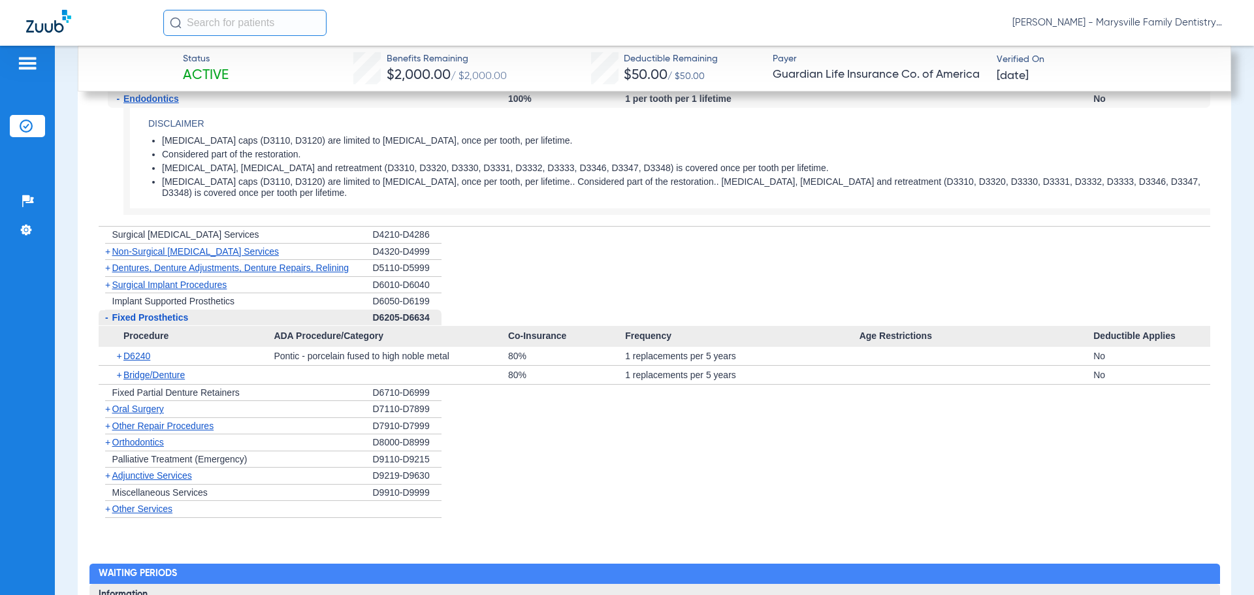
click at [107, 312] on span "-" at bounding box center [106, 317] width 3 height 10
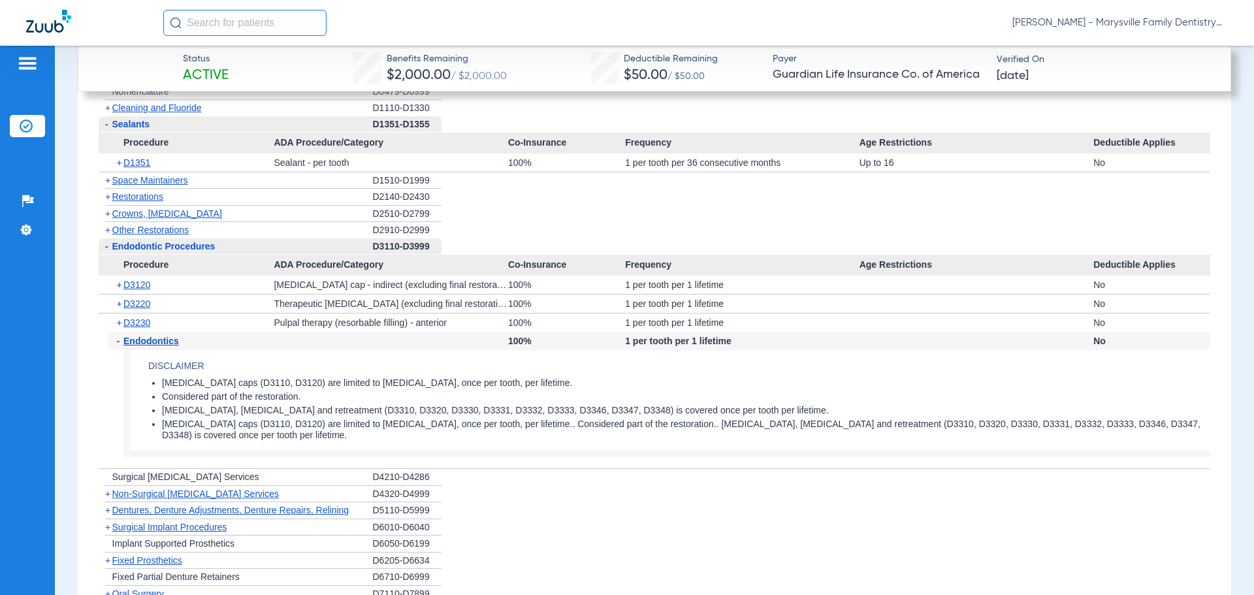
scroll to position [2355, 0]
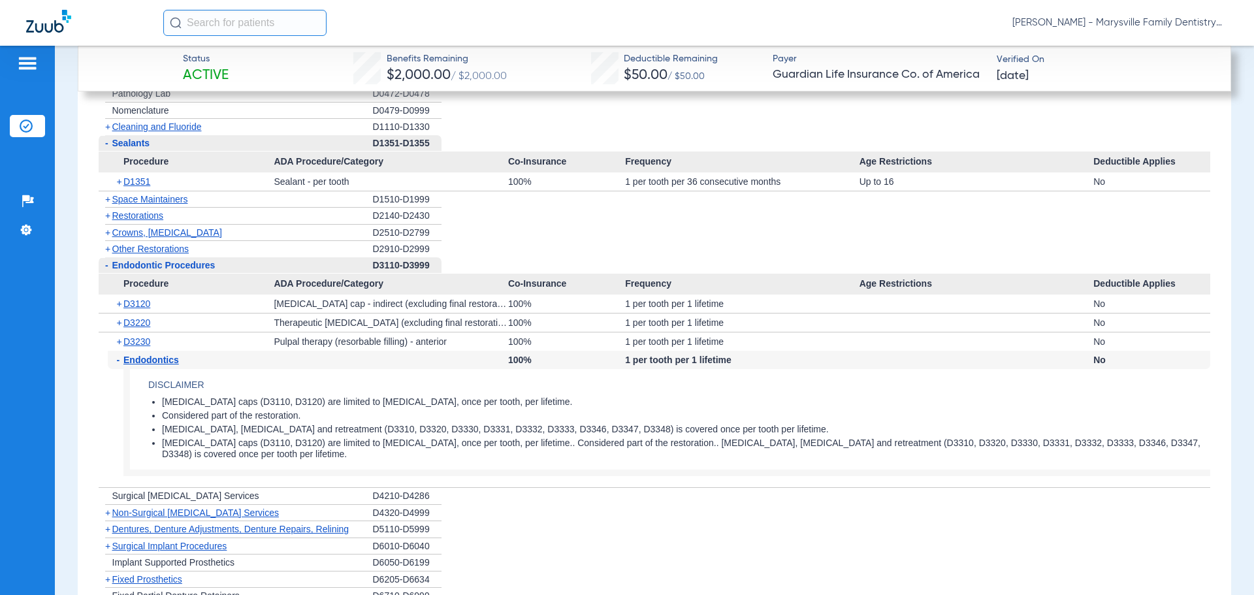
click at [110, 257] on span "-" at bounding box center [106, 265] width 14 height 16
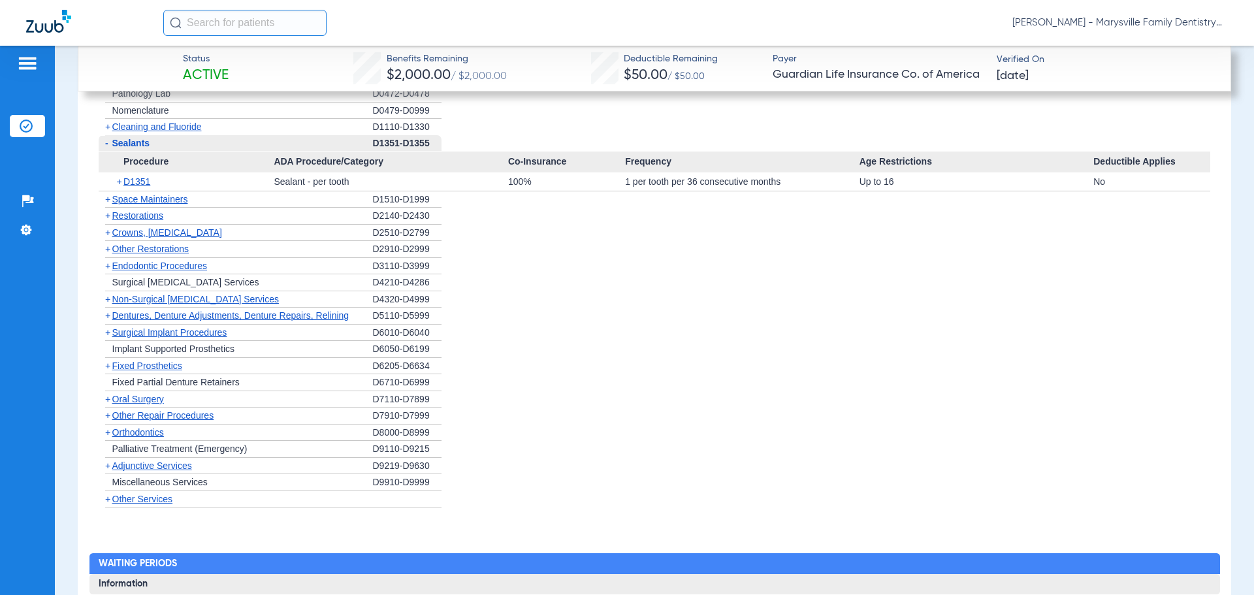
click at [119, 210] on span "Restorations" at bounding box center [138, 215] width 52 height 10
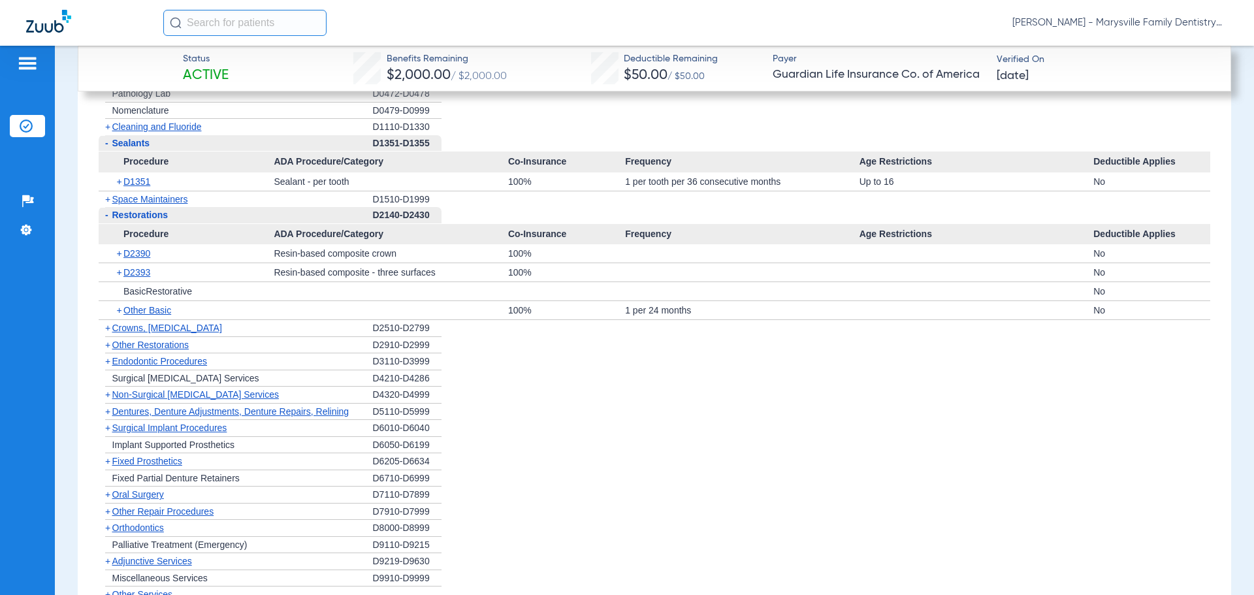
click at [105, 210] on span "-" at bounding box center [106, 215] width 3 height 10
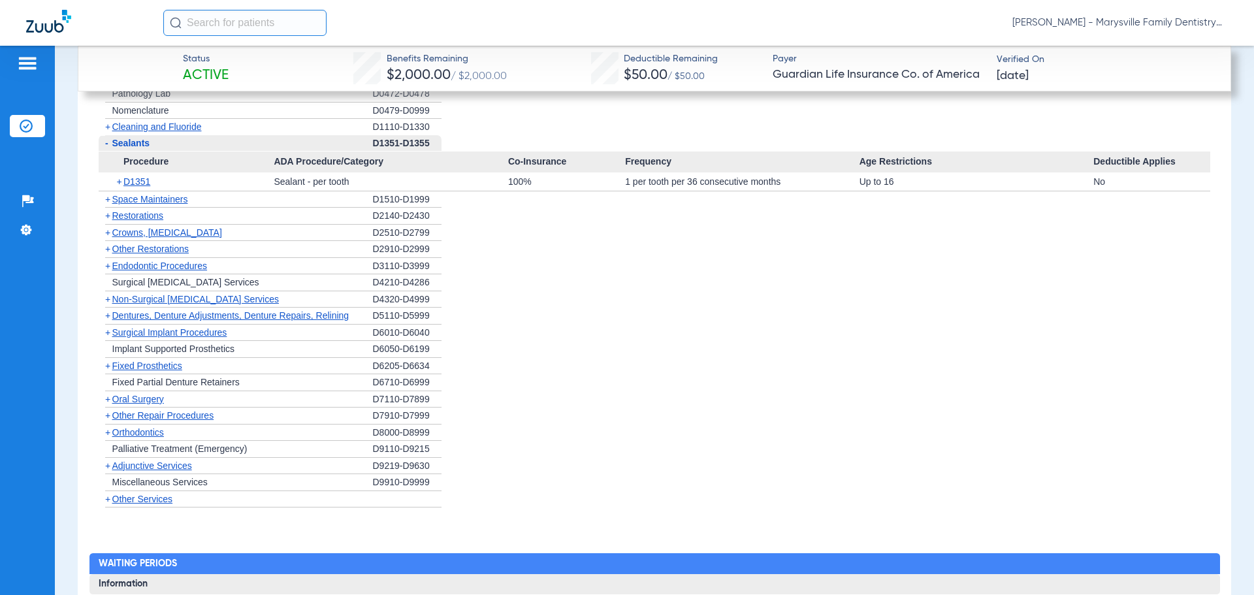
click at [106, 294] on span "+" at bounding box center [107, 299] width 5 height 10
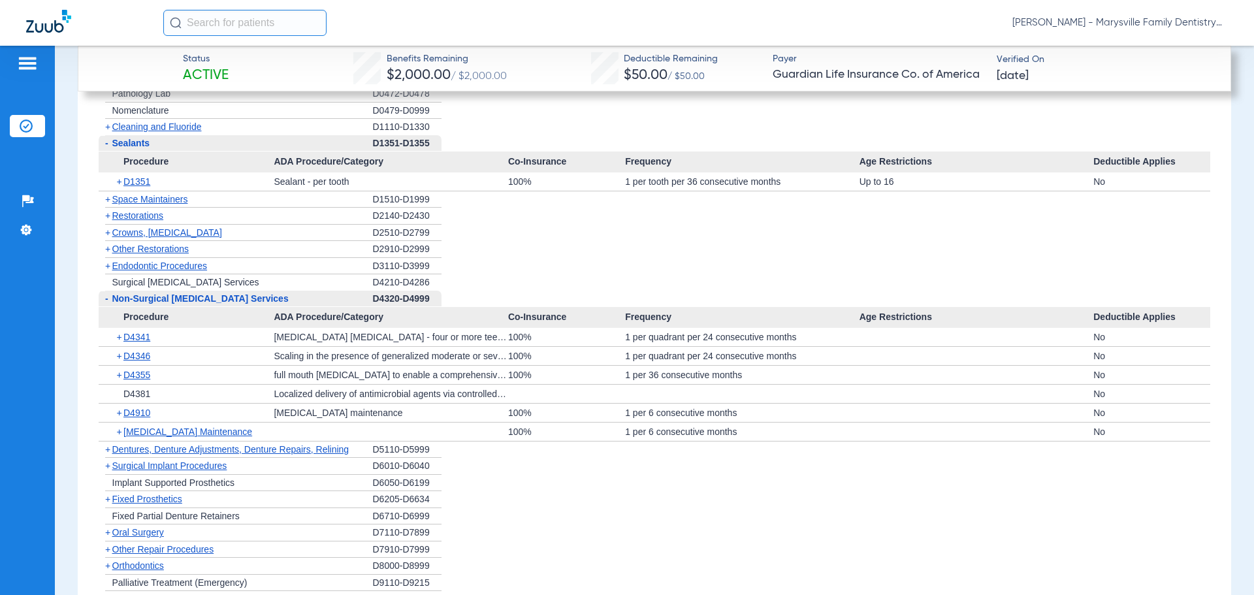
click at [108, 291] on span "-" at bounding box center [106, 299] width 14 height 16
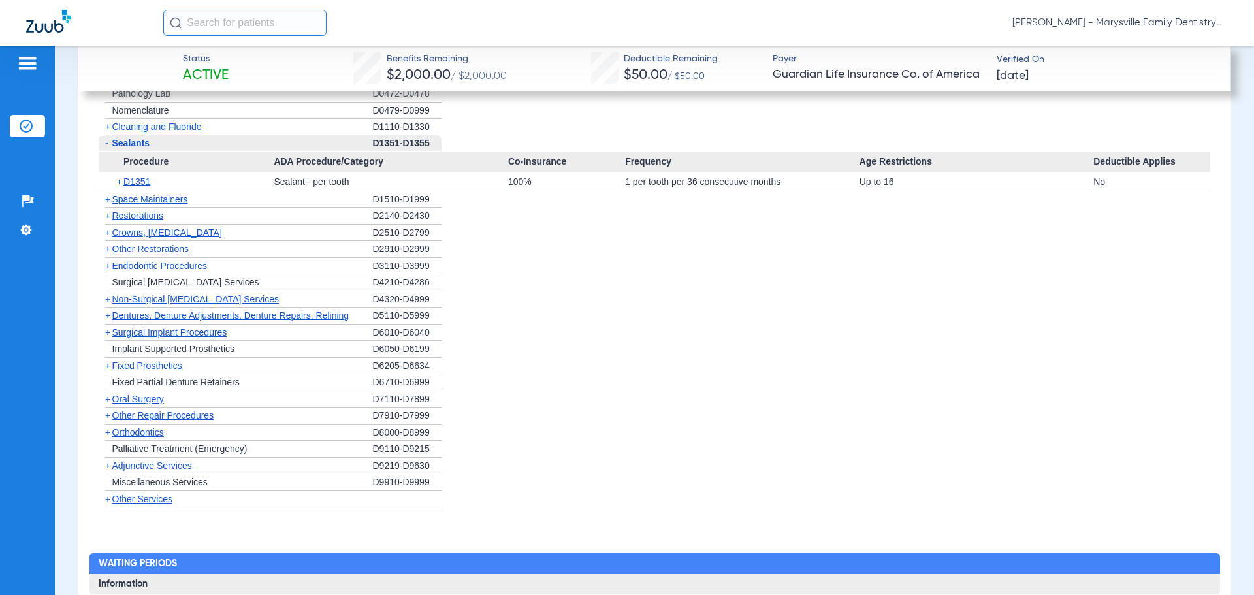
click at [108, 394] on span "+" at bounding box center [107, 399] width 5 height 10
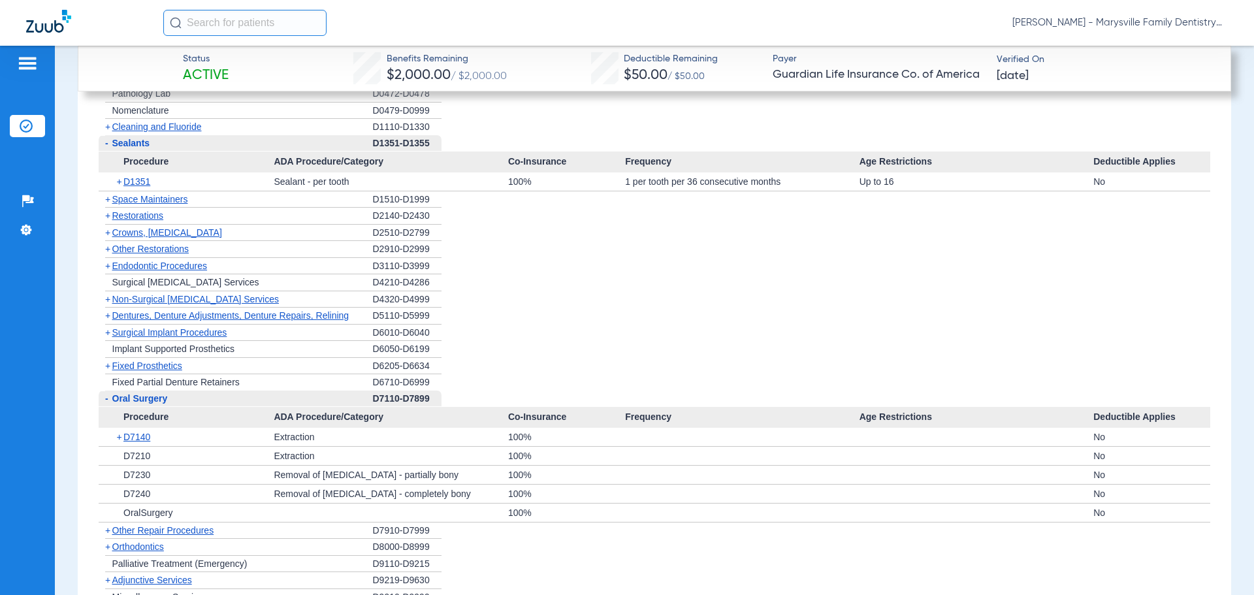
click at [108, 393] on span "-" at bounding box center [106, 398] width 3 height 10
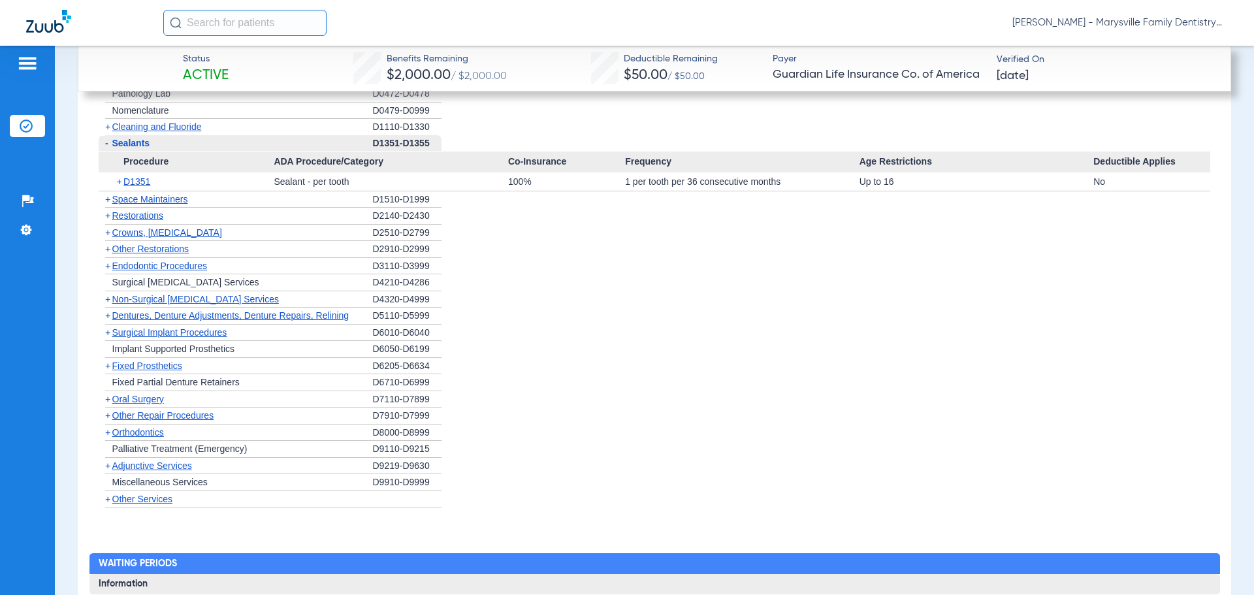
click at [107, 327] on span "+" at bounding box center [107, 332] width 5 height 10
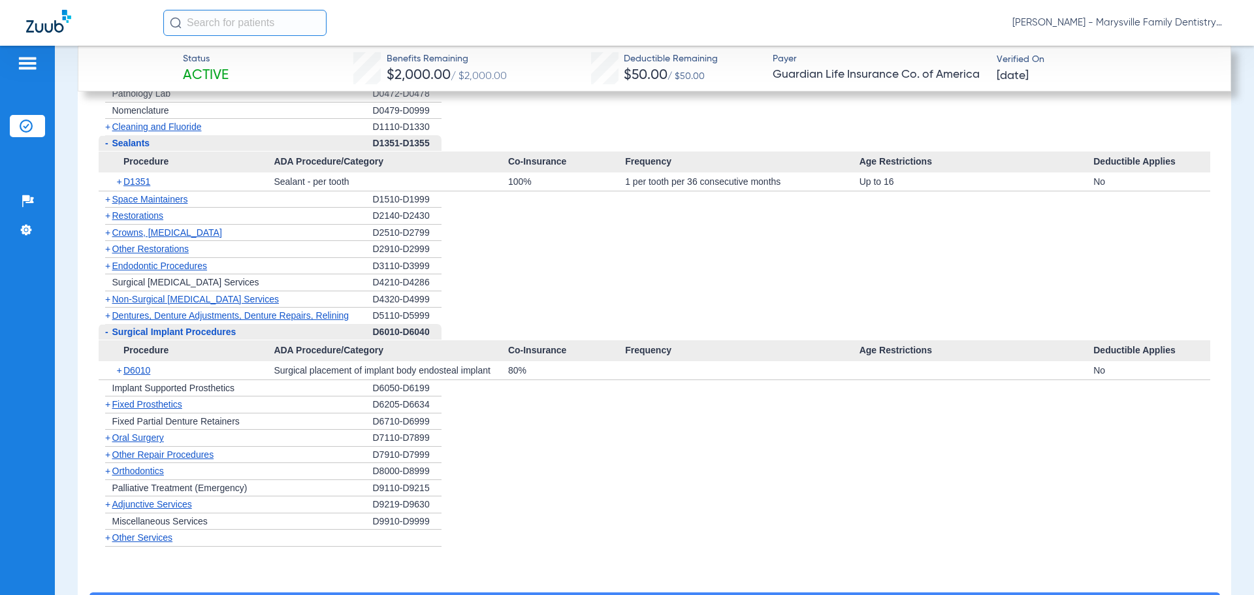
click at [119, 361] on span "+" at bounding box center [120, 370] width 7 height 18
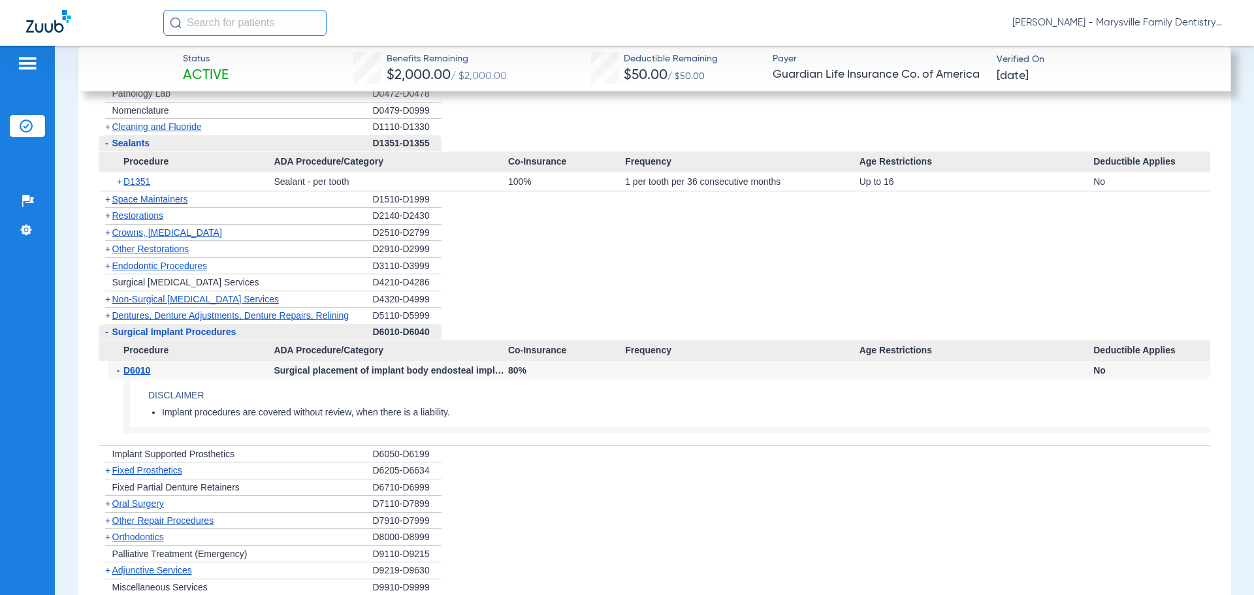
click at [103, 324] on span "-" at bounding box center [106, 332] width 14 height 16
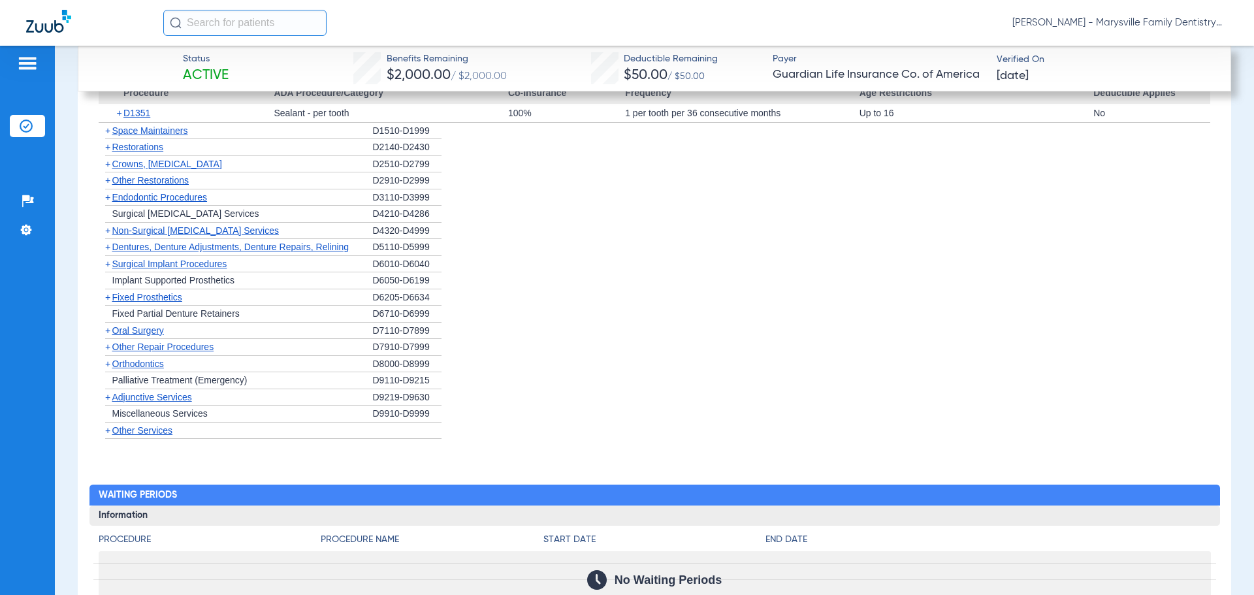
scroll to position [2421, 0]
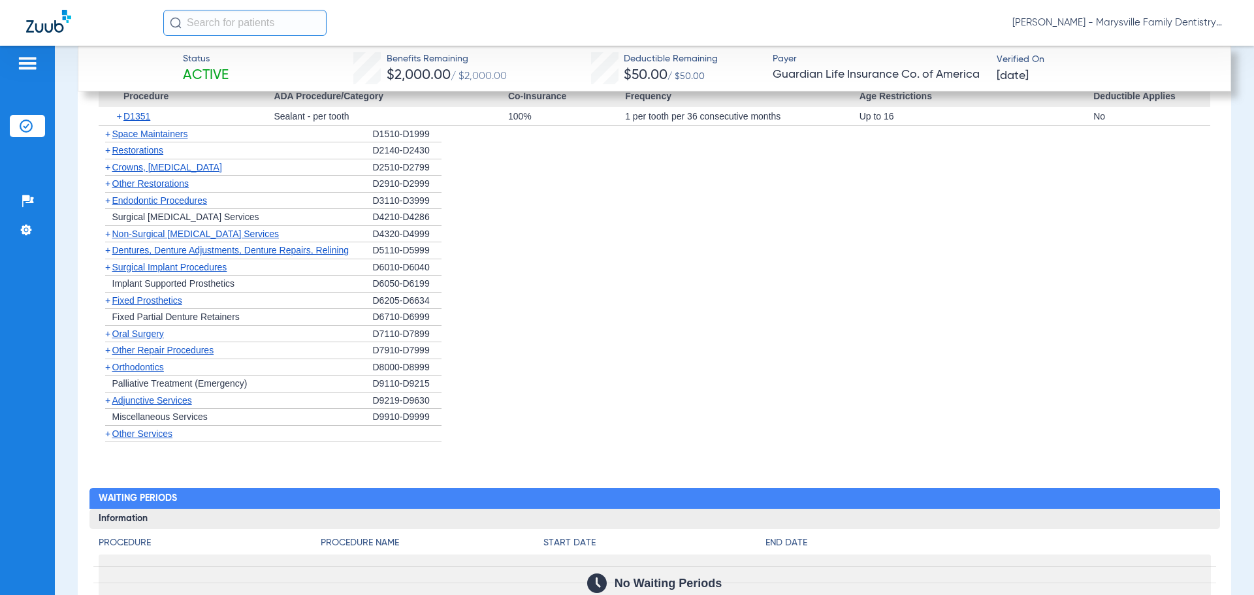
click at [116, 362] on span "Orthodontics" at bounding box center [138, 367] width 52 height 10
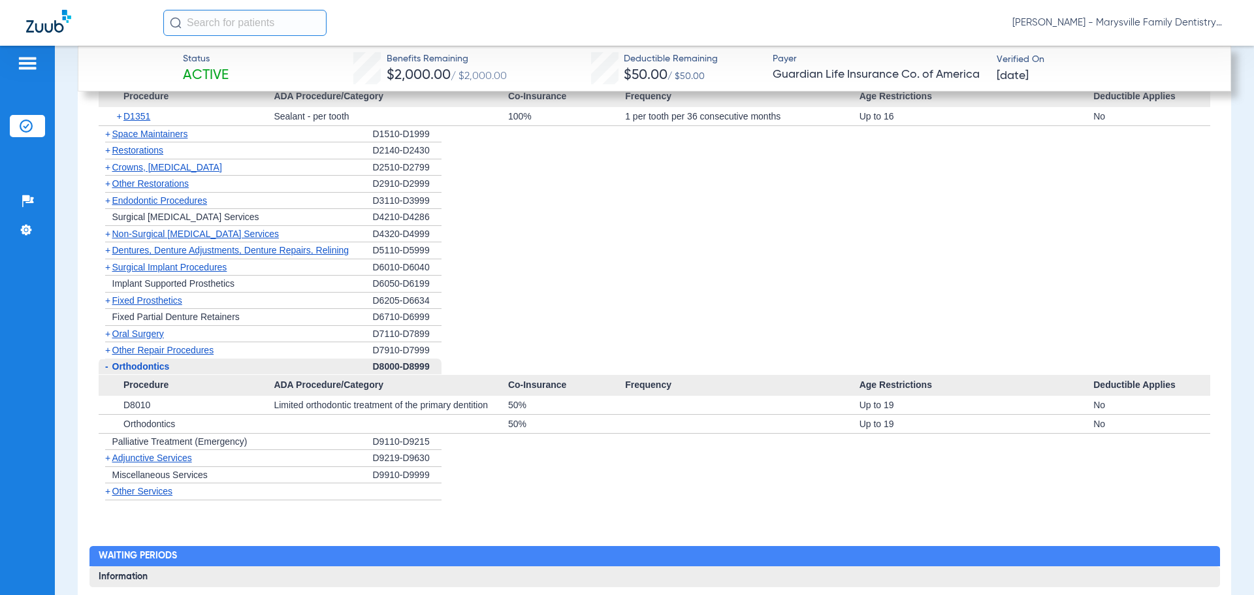
click at [108, 229] on span "+" at bounding box center [107, 234] width 5 height 10
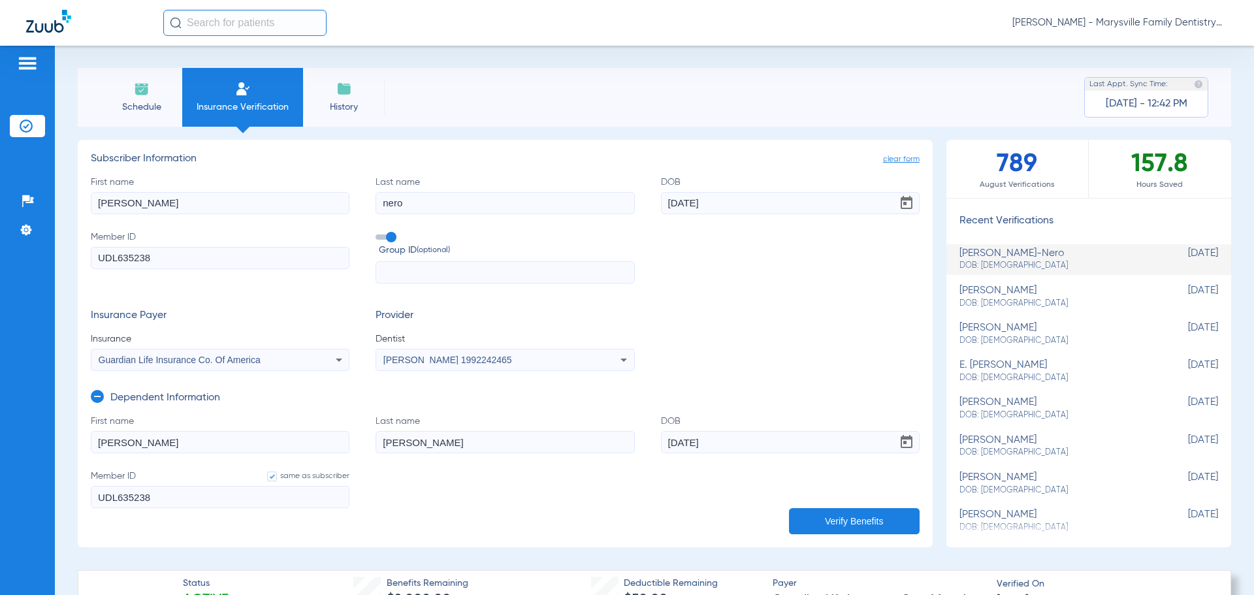
scroll to position [0, 0]
click at [1225, 24] on span "[PERSON_NAME] - Marysville Family Dentistry" at bounding box center [1120, 22] width 216 height 13
click at [1174, 47] on span "Log out" at bounding box center [1190, 46] width 51 height 9
